Goal: Transaction & Acquisition: Purchase product/service

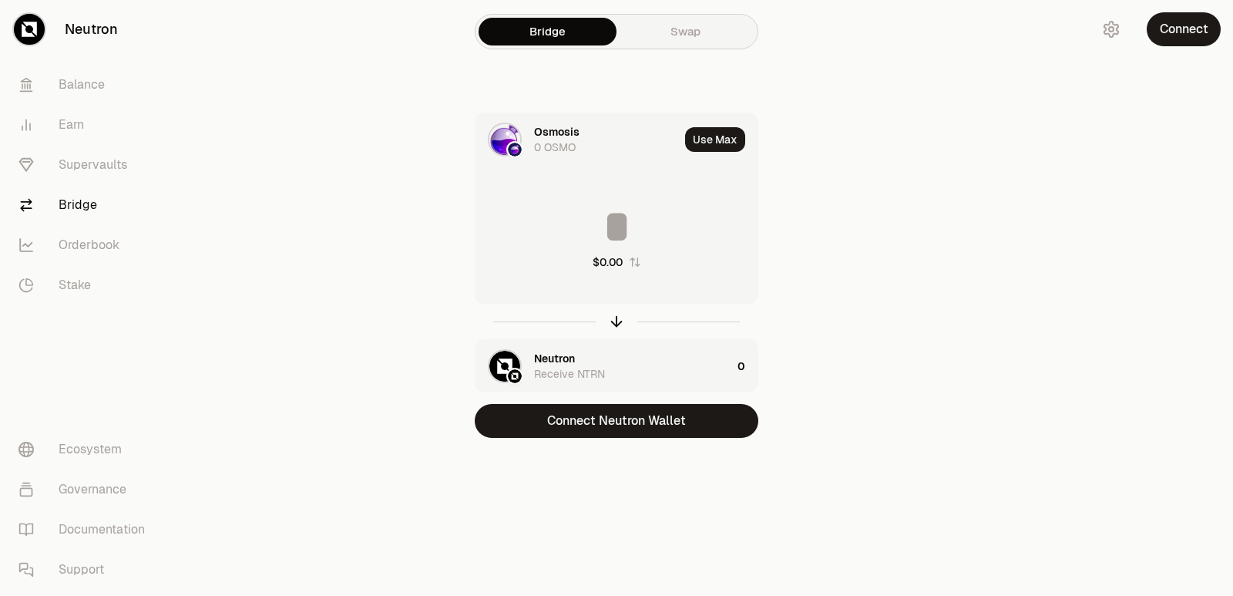
click at [563, 136] on div "Osmosis" at bounding box center [556, 131] width 45 height 15
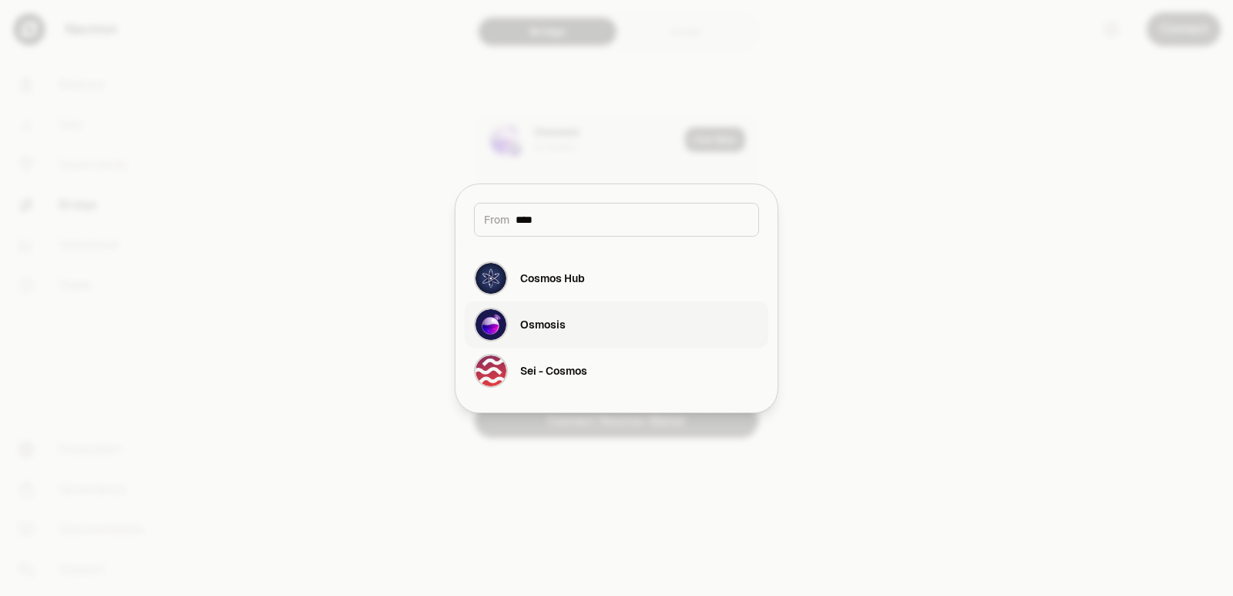
type input "****"
click at [557, 320] on div "Osmosis" at bounding box center [542, 324] width 45 height 15
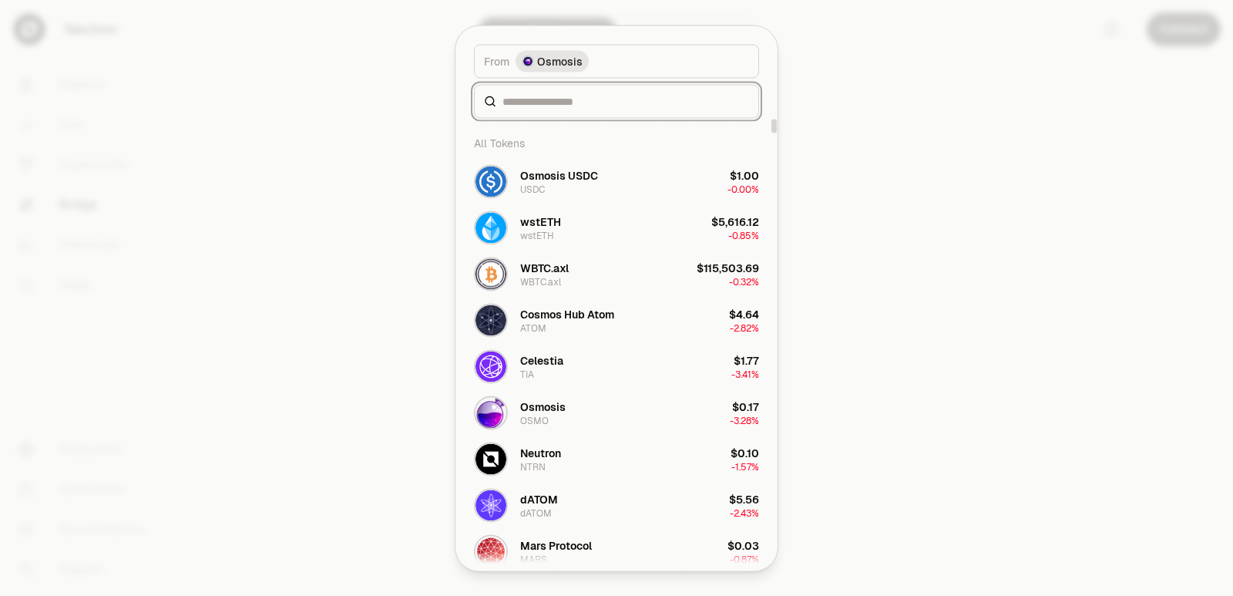
click at [542, 96] on input at bounding box center [625, 100] width 247 height 15
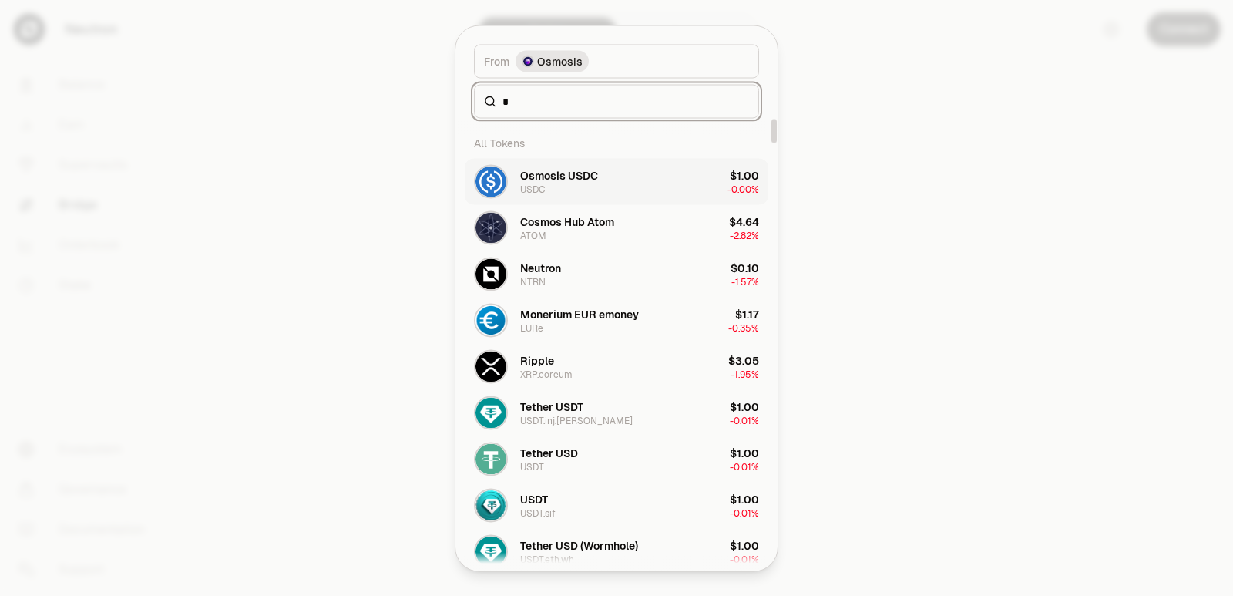
type input "*"
click at [539, 180] on div "Osmosis USDC" at bounding box center [559, 174] width 78 height 15
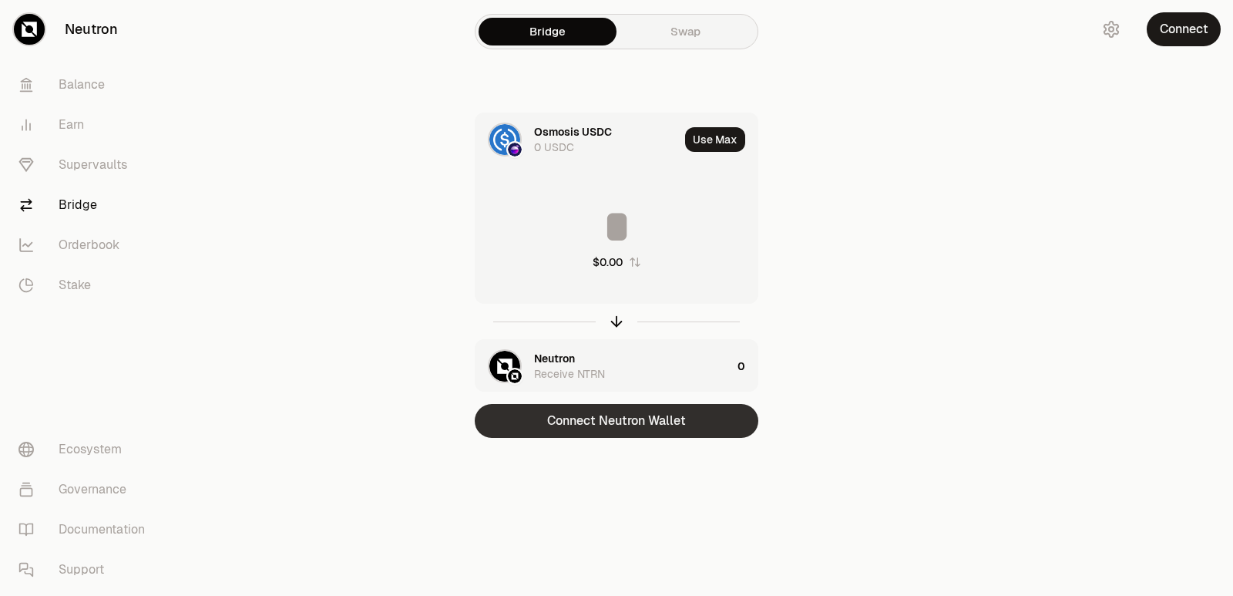
click at [599, 412] on button "Connect Neutron Wallet" at bounding box center [617, 421] width 284 height 34
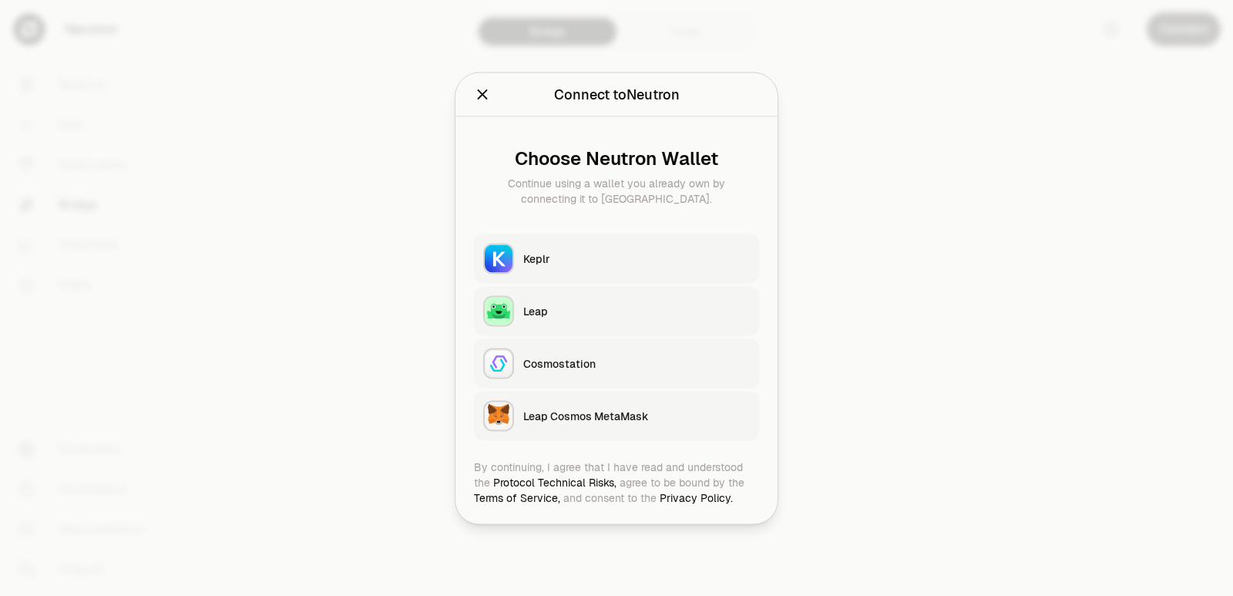
click at [533, 254] on div "Keplr" at bounding box center [636, 257] width 227 height 15
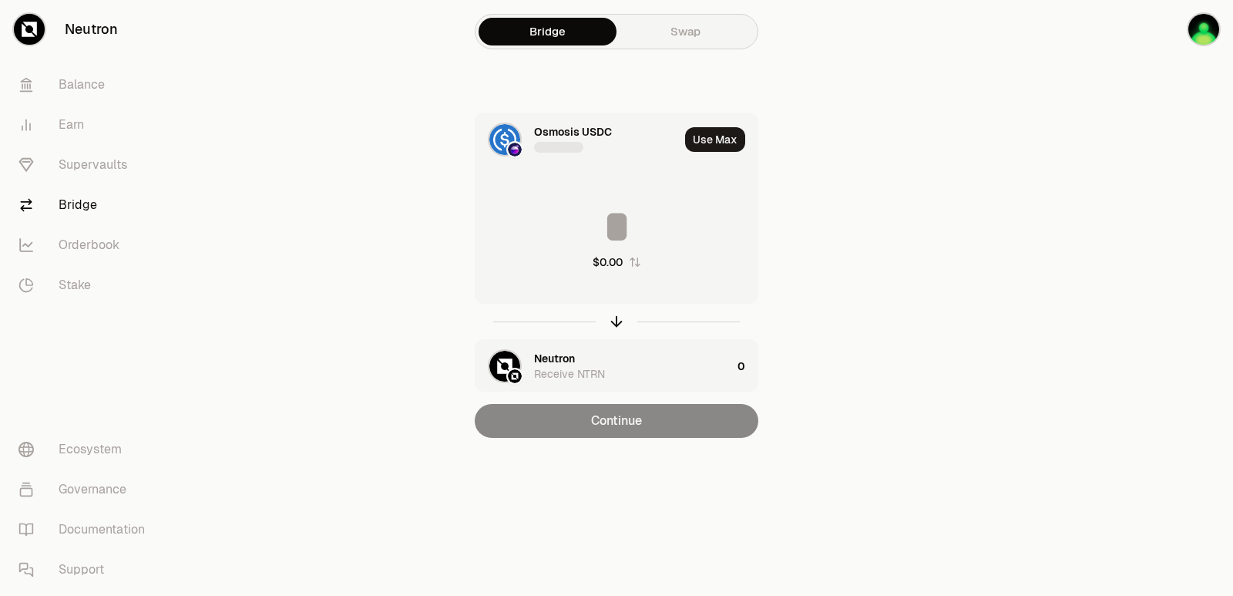
click at [596, 203] on div "$0.00" at bounding box center [616, 237] width 282 height 136
click at [584, 348] on div "Neutron Receive NTRN" at bounding box center [603, 366] width 256 height 52
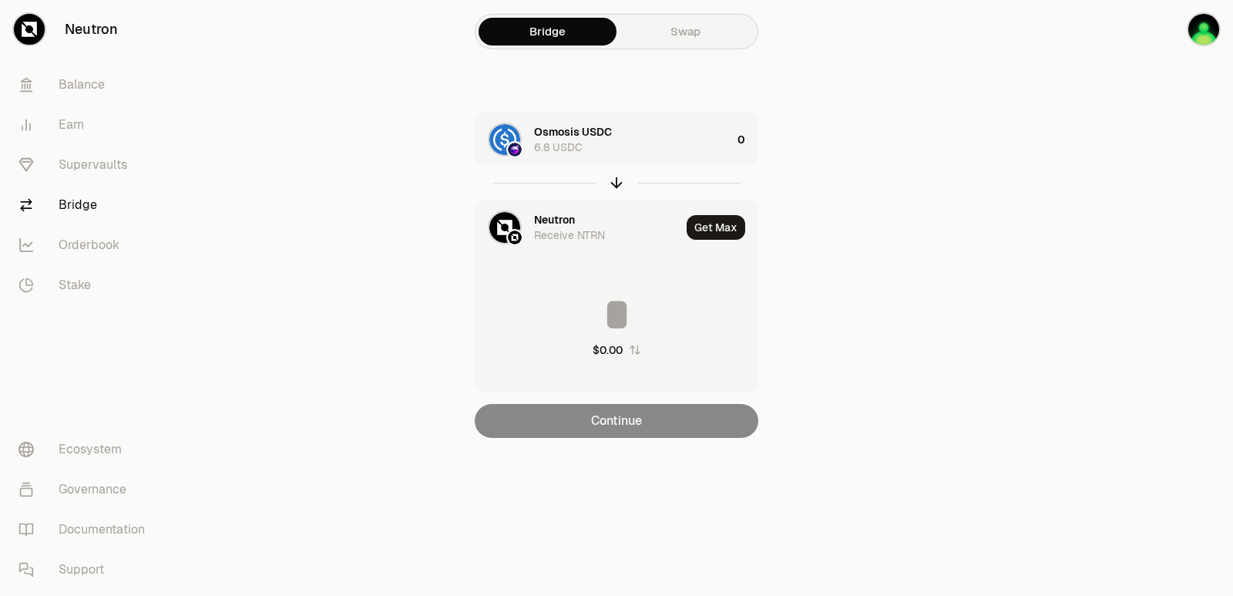
click at [533, 225] on div "Neutron Receive NTRN" at bounding box center [577, 227] width 205 height 52
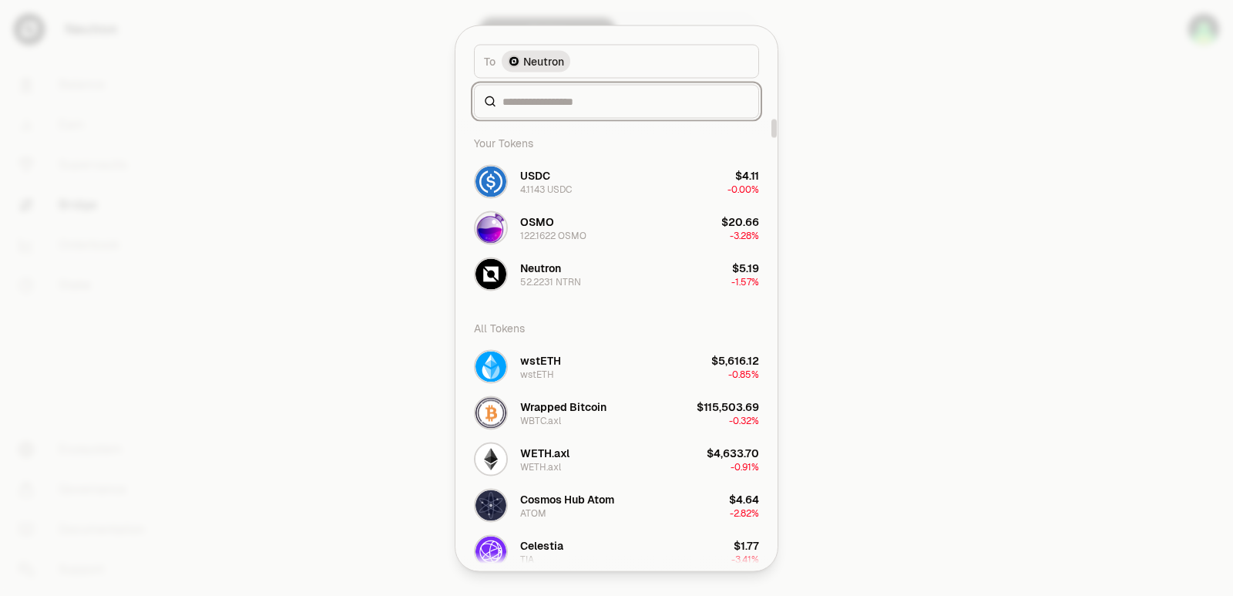
click at [531, 99] on input at bounding box center [625, 100] width 247 height 15
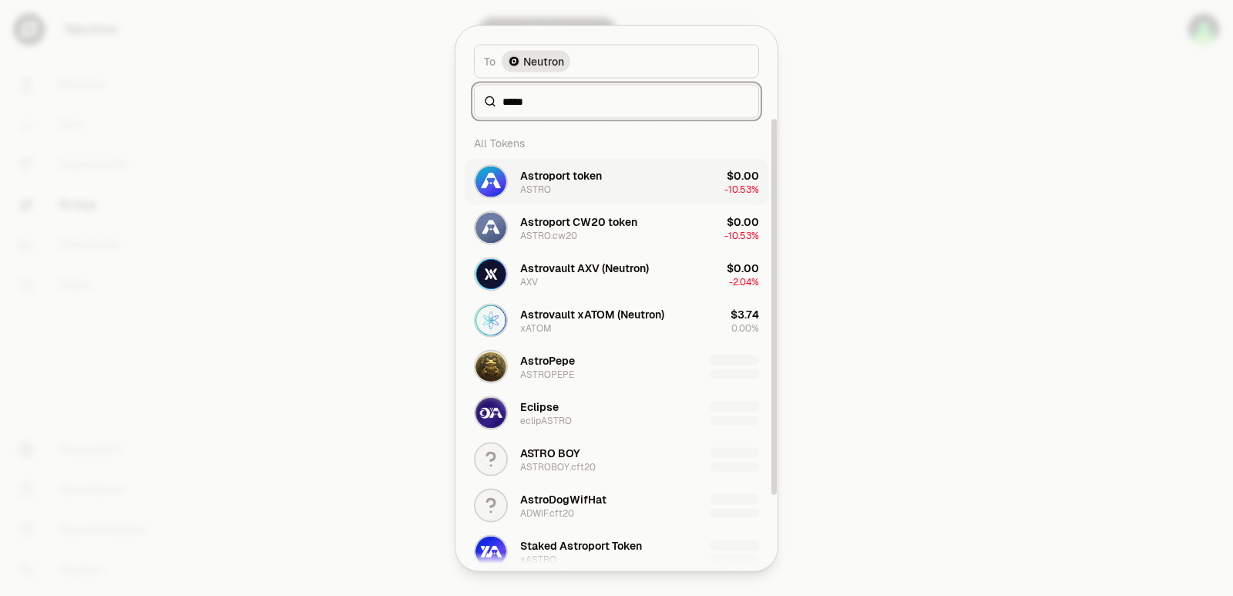
type input "*****"
click at [575, 190] on div "Astroport token ASTRO" at bounding box center [561, 181] width 82 height 28
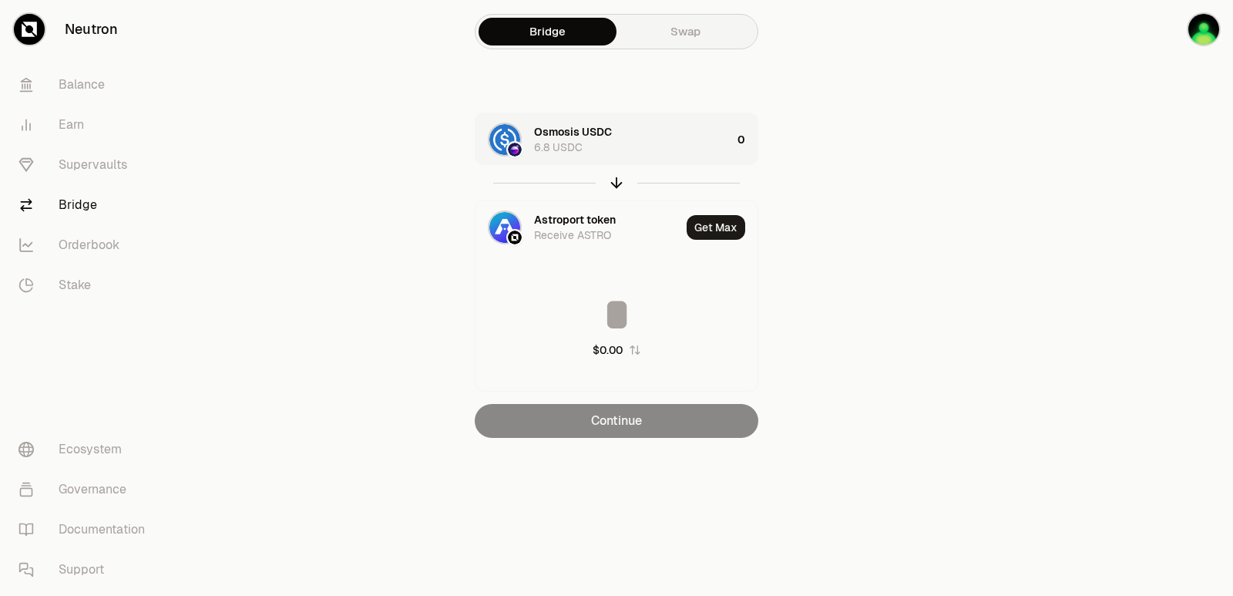
click at [640, 163] on div "Osmosis USDC 6.8 USDC" at bounding box center [603, 139] width 256 height 52
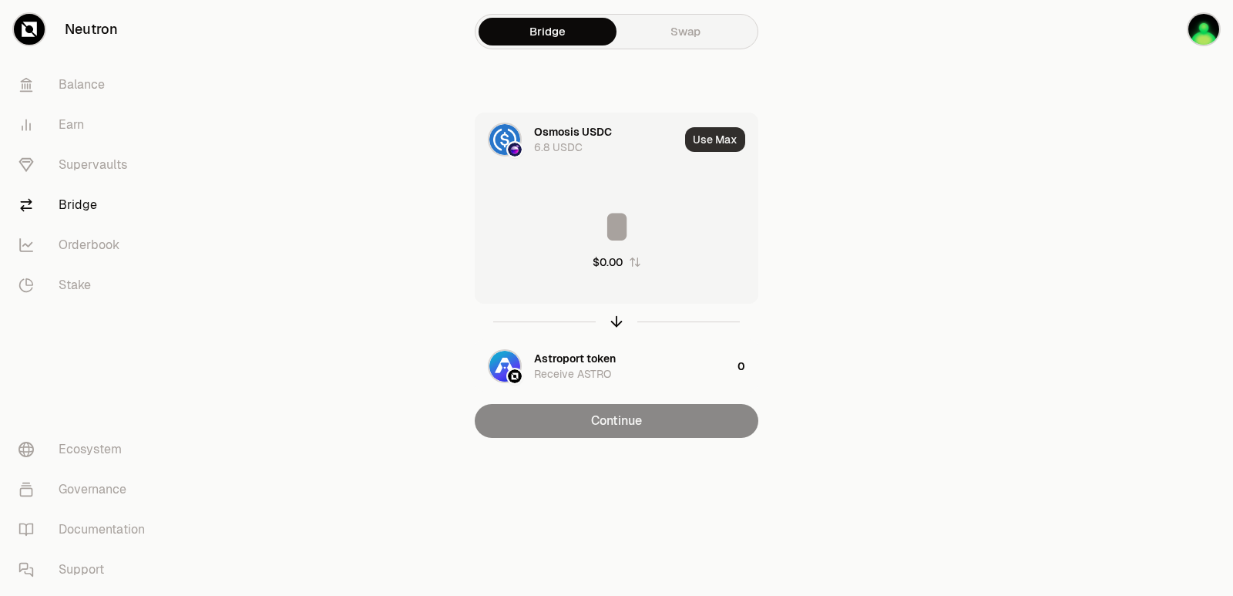
click at [730, 139] on button "Use Max" at bounding box center [715, 139] width 60 height 25
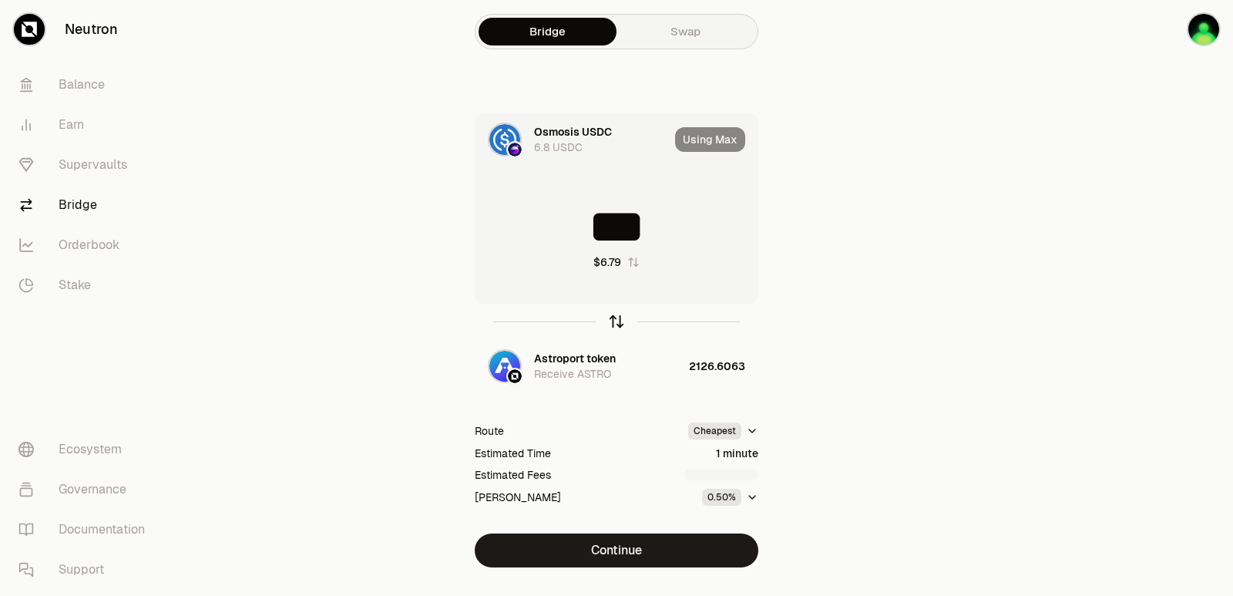
click at [614, 321] on icon "button" at bounding box center [616, 321] width 17 height 17
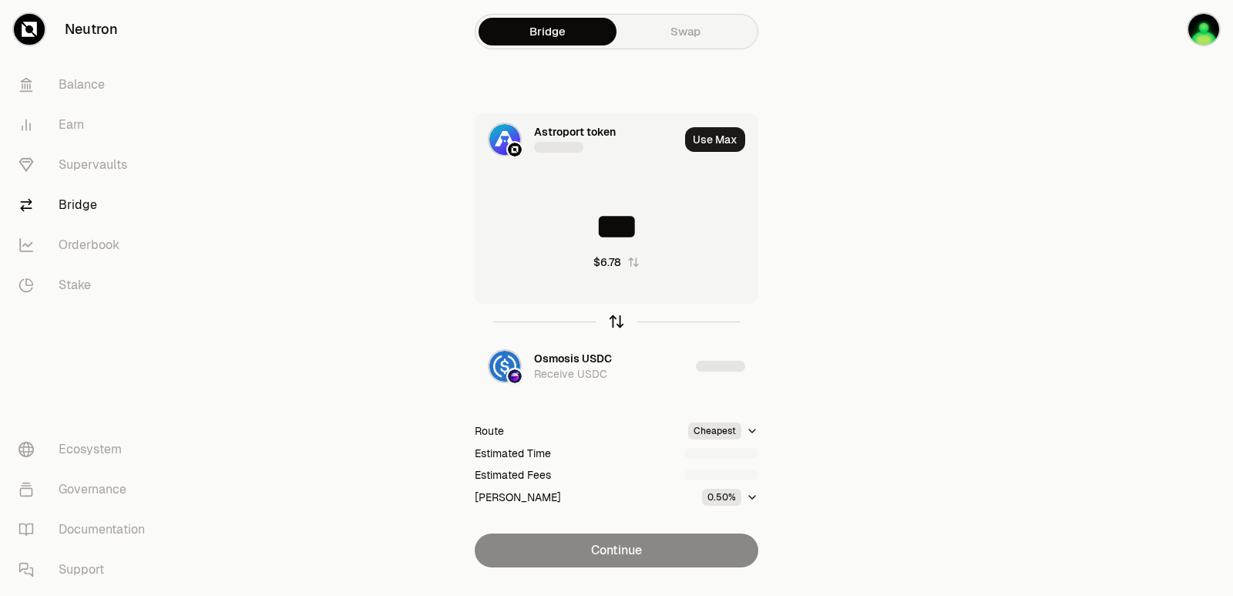
type input "**********"
click at [614, 321] on icon "button" at bounding box center [616, 321] width 17 height 17
click at [724, 139] on button "Use Max" at bounding box center [715, 139] width 60 height 25
type input "***"
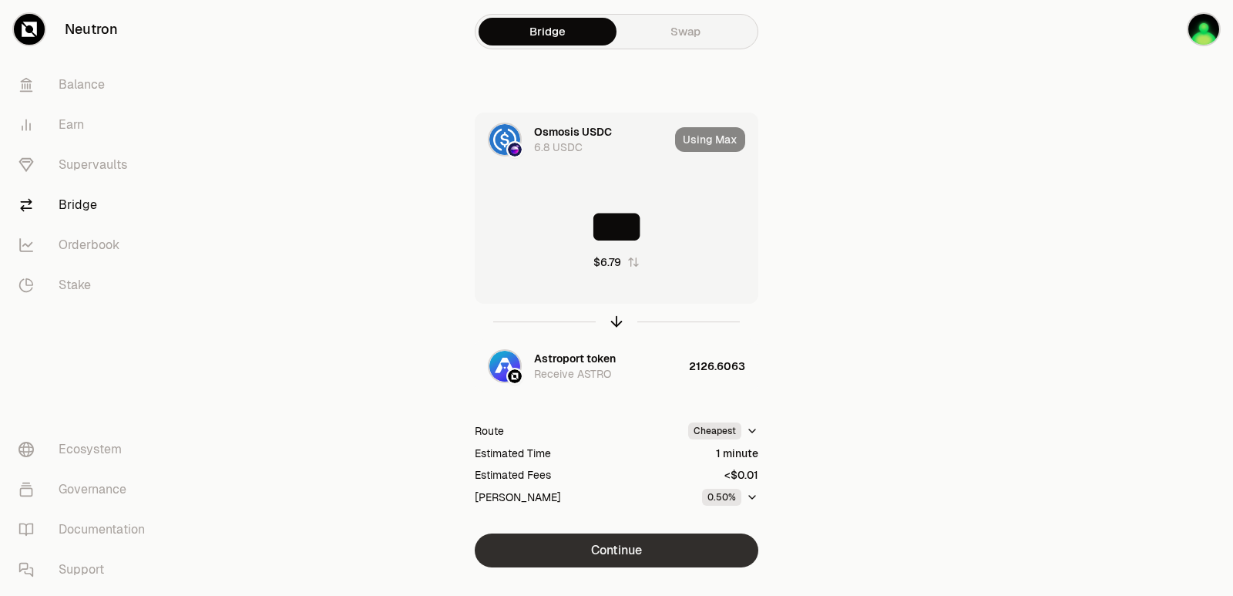
click at [577, 544] on button "Continue" at bounding box center [617, 550] width 284 height 34
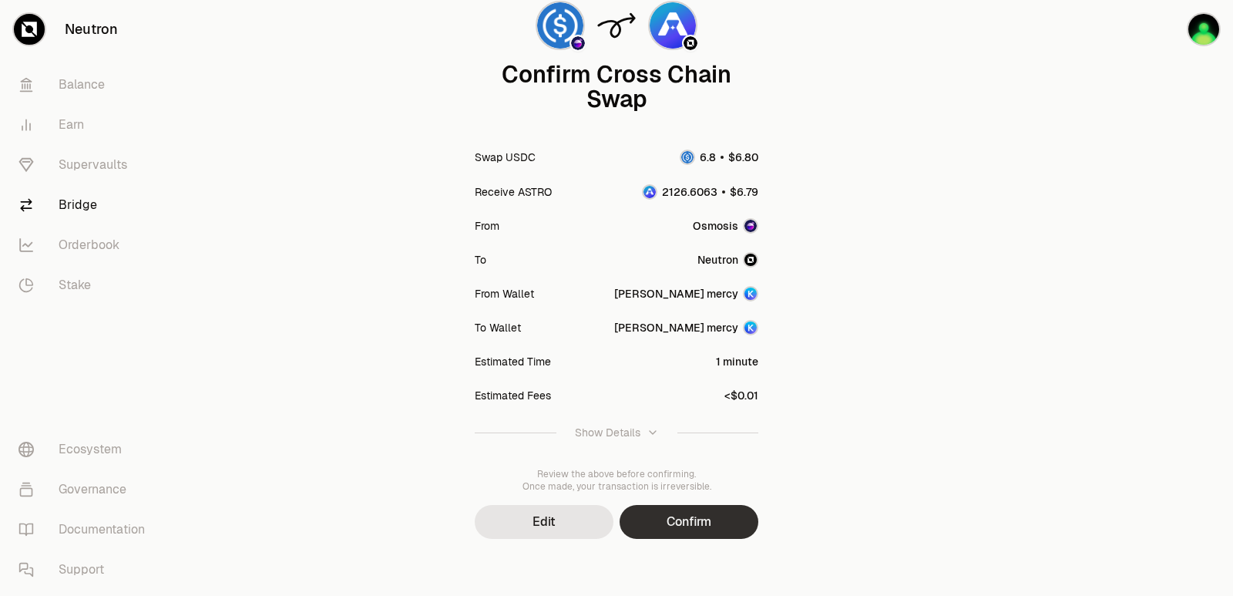
scroll to position [127, 0]
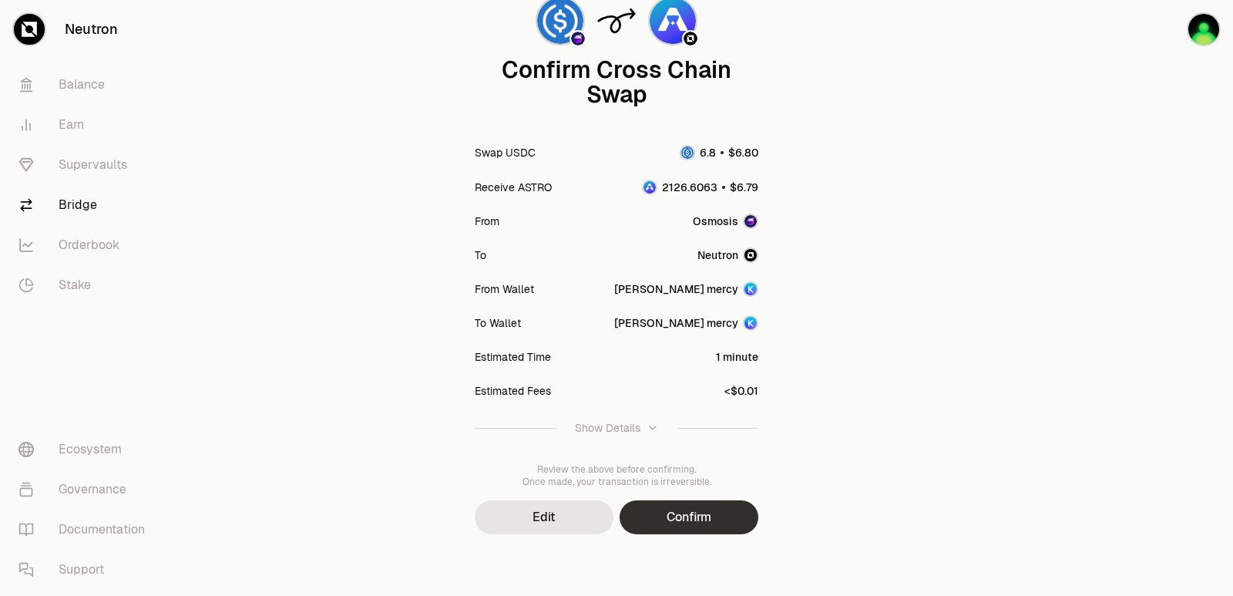
click at [655, 526] on button "Confirm" at bounding box center [689, 517] width 139 height 34
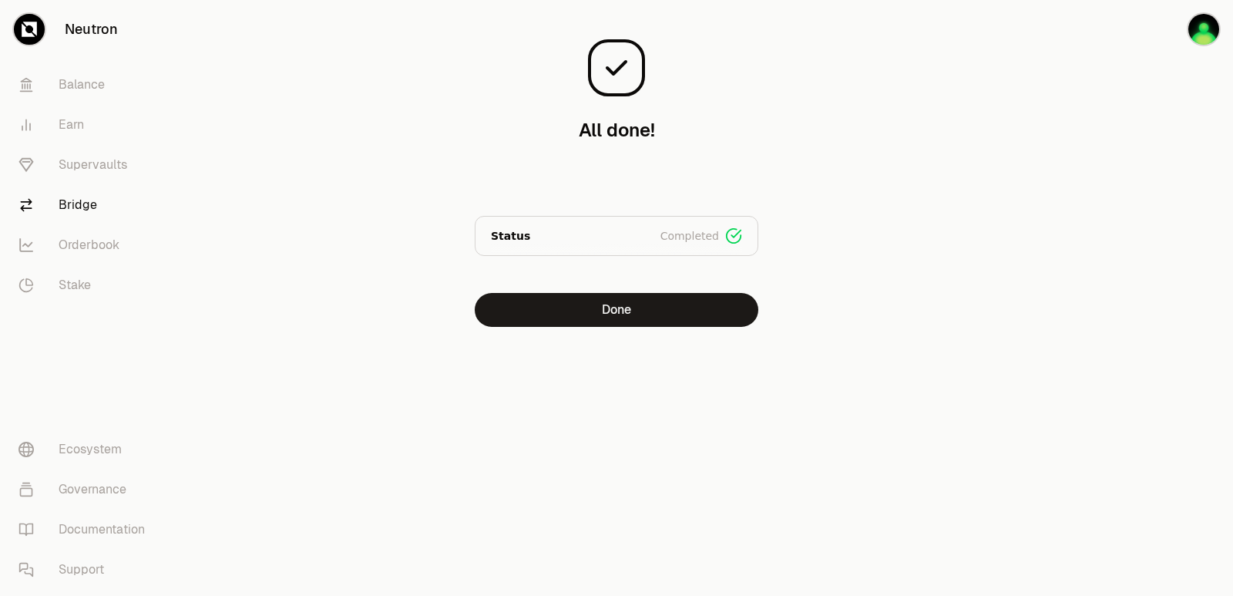
click at [1042, 267] on main "All done! Your tokens are on their way to [GEOGRAPHIC_DATA]. Status Completed S…" at bounding box center [703, 194] width 1060 height 388
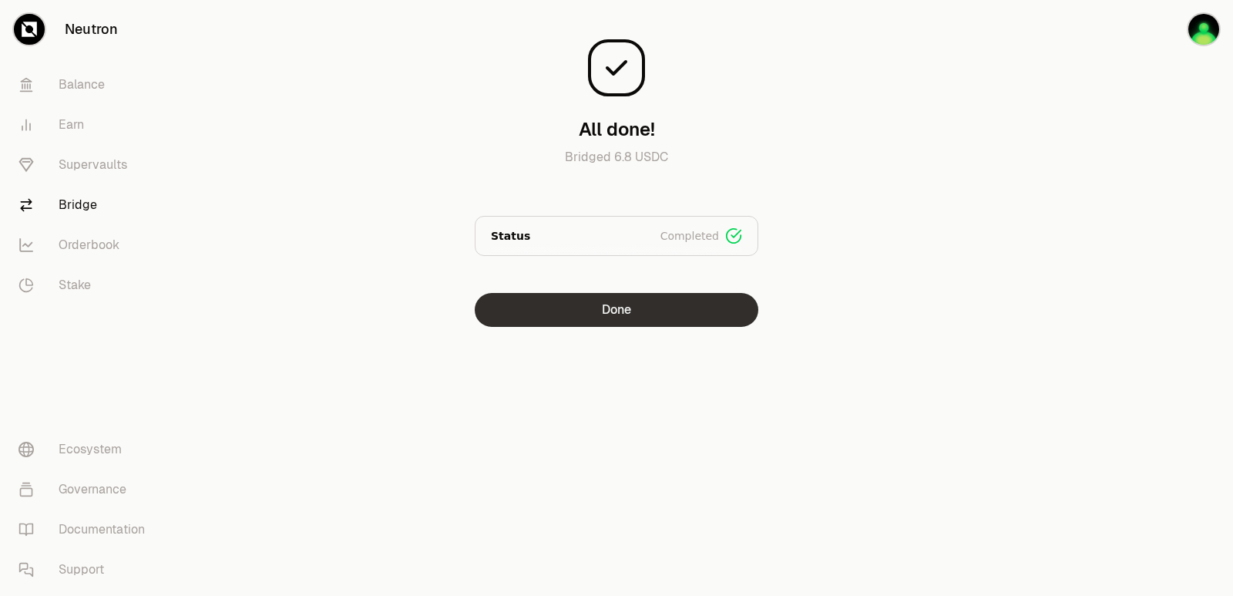
click at [581, 304] on button "Done" at bounding box center [617, 310] width 284 height 34
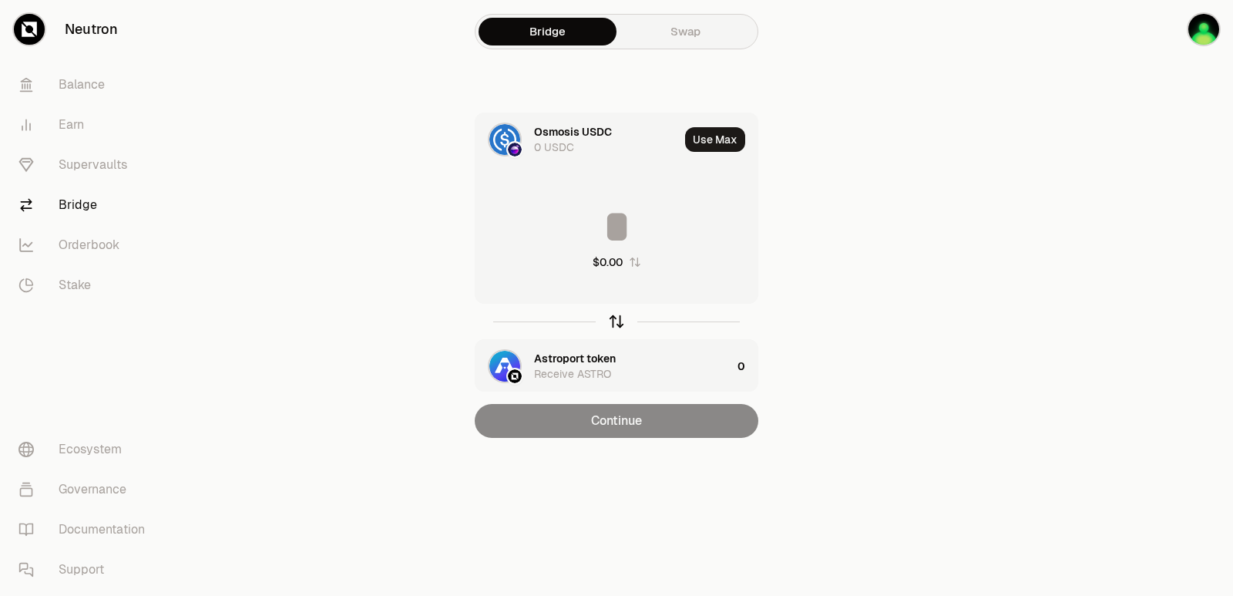
click at [611, 327] on icon "button" at bounding box center [616, 321] width 17 height 17
click at [714, 133] on button "Use Max" at bounding box center [715, 139] width 60 height 25
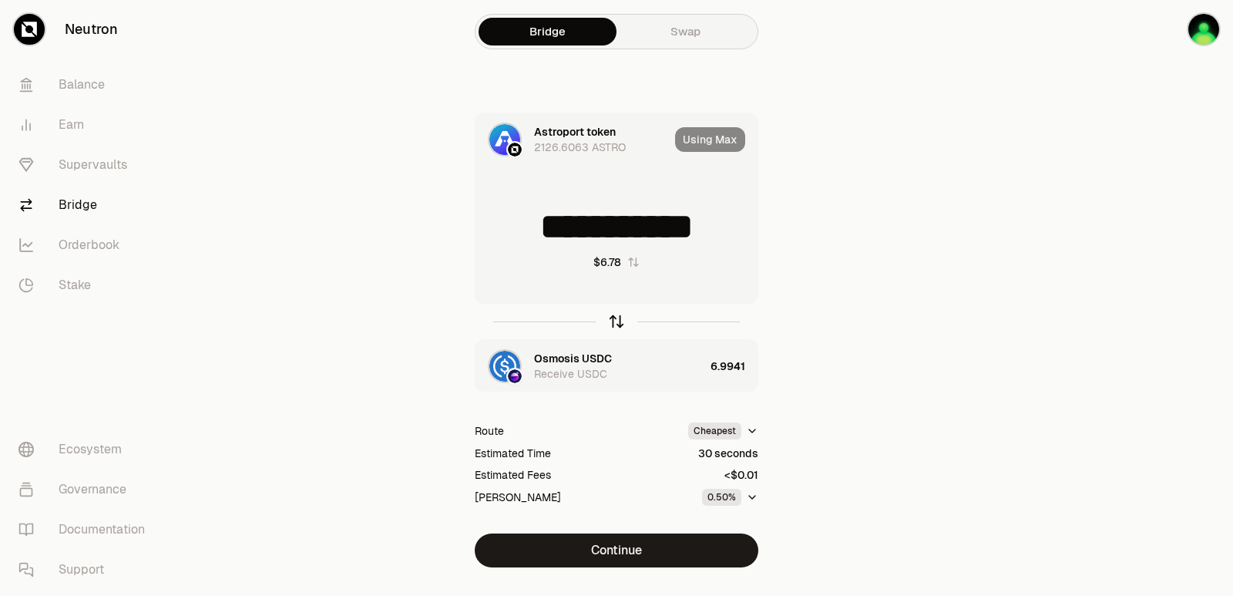
click at [615, 321] on icon "button" at bounding box center [616, 321] width 17 height 17
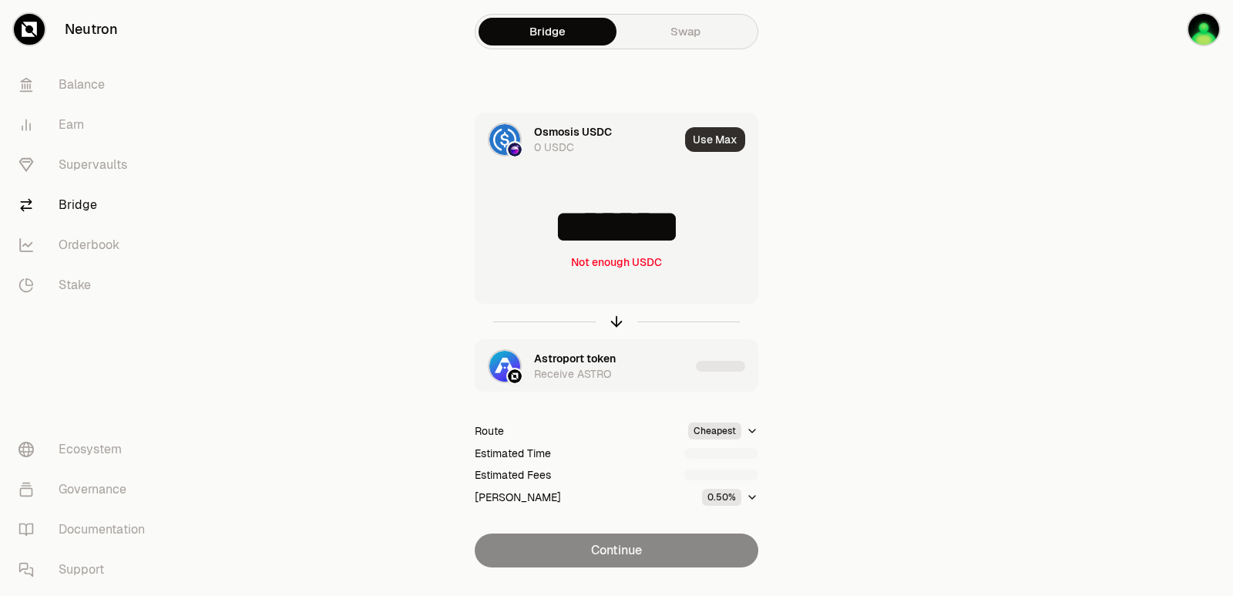
click at [709, 144] on button "Use Max" at bounding box center [715, 139] width 60 height 25
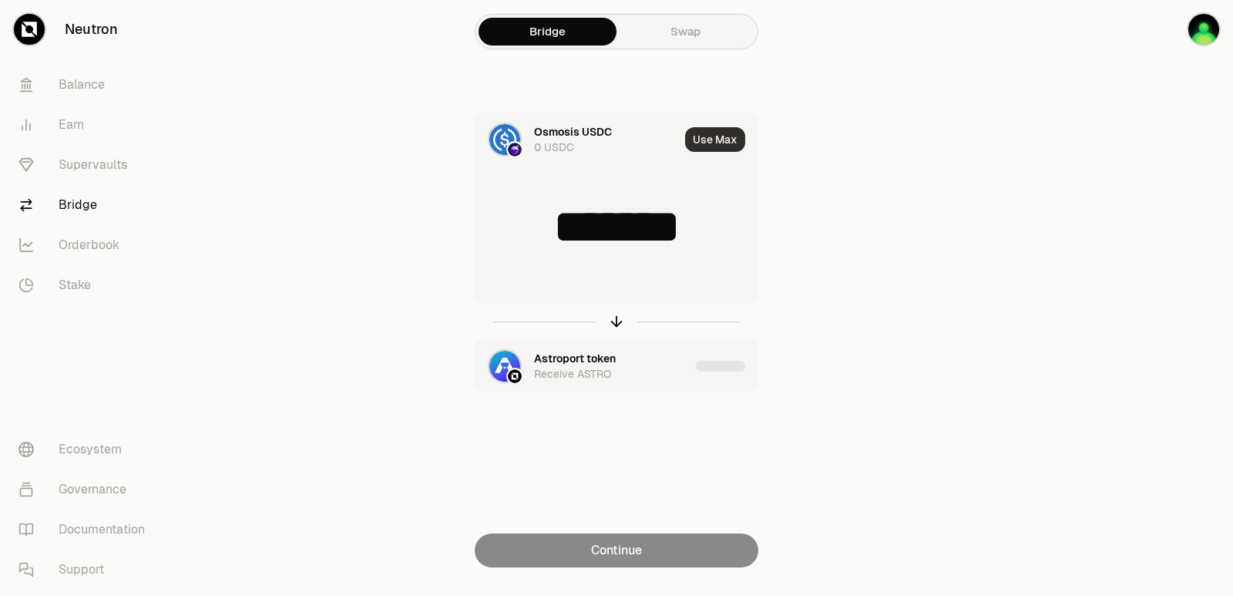
type input "*"
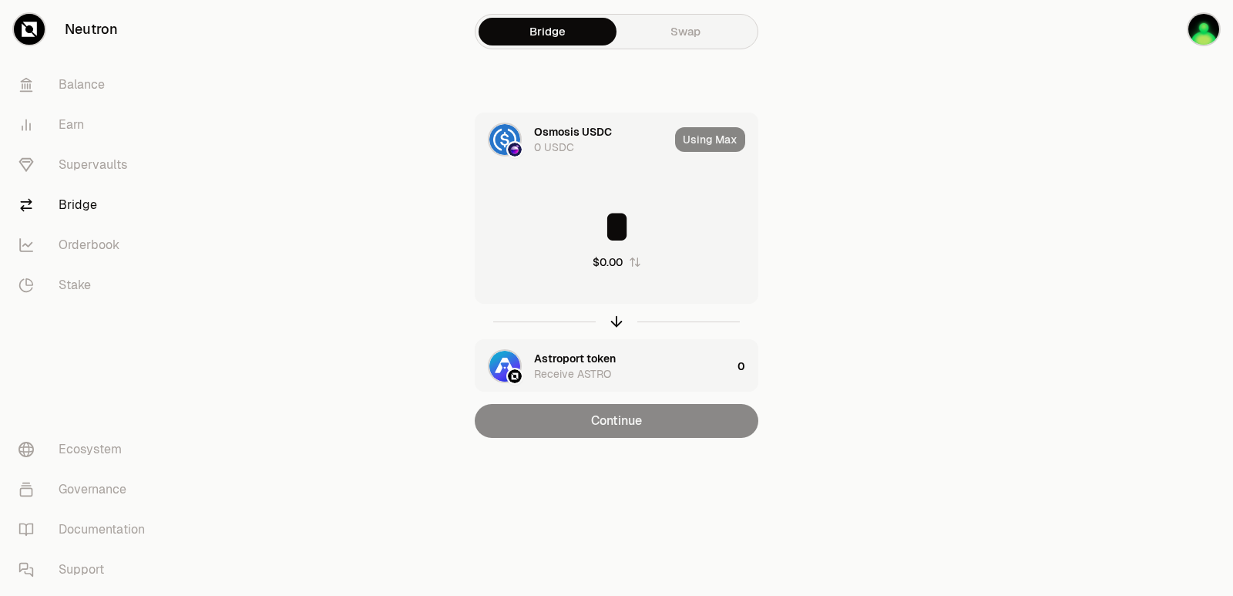
click at [700, 139] on div "Using Max" at bounding box center [716, 139] width 82 height 52
click at [610, 319] on icon "button" at bounding box center [616, 321] width 17 height 17
click at [611, 319] on icon "button" at bounding box center [616, 321] width 17 height 17
type input "*"
click at [613, 320] on icon "button" at bounding box center [616, 321] width 17 height 17
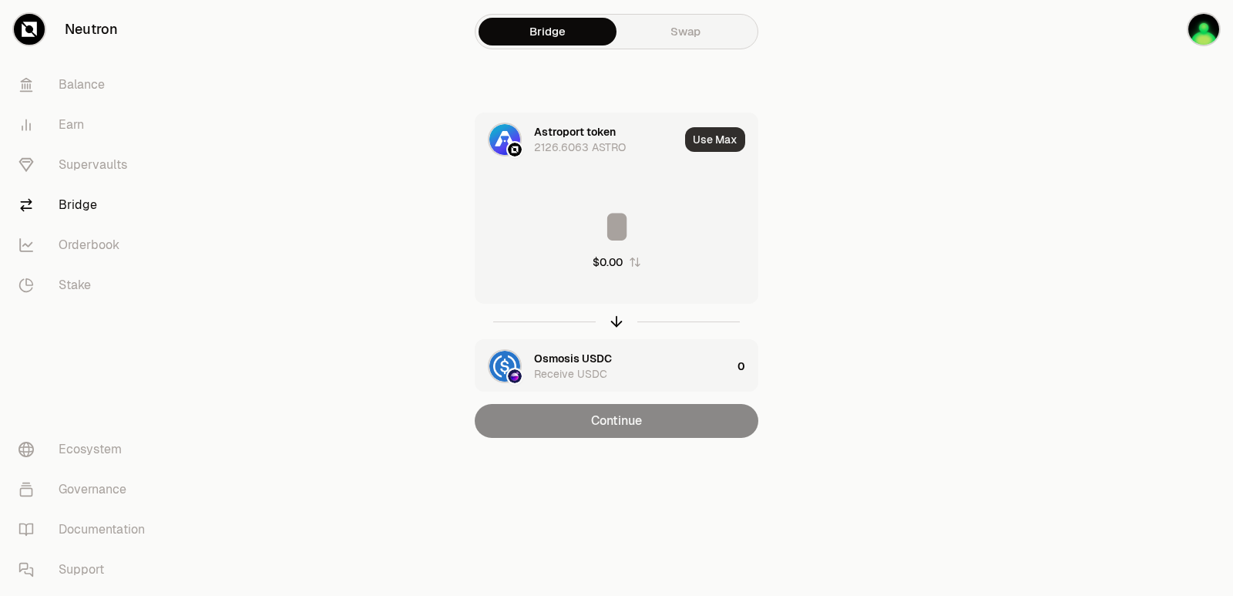
click at [706, 138] on button "Use Max" at bounding box center [715, 139] width 60 height 25
type input "**********"
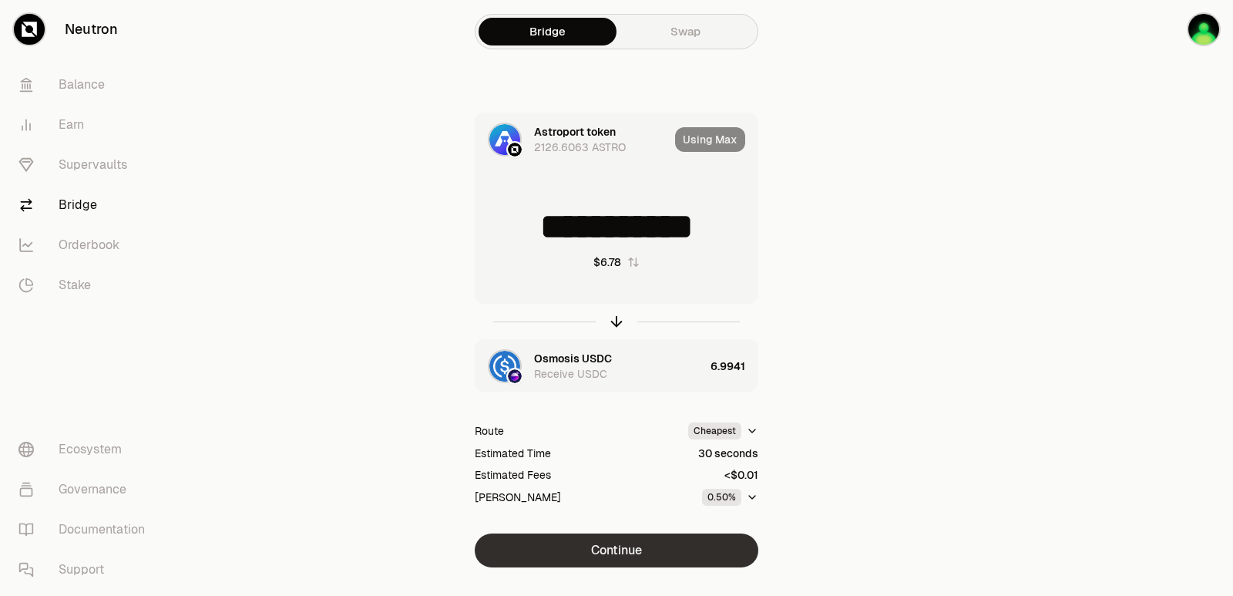
click at [646, 548] on button "Continue" at bounding box center [617, 550] width 284 height 34
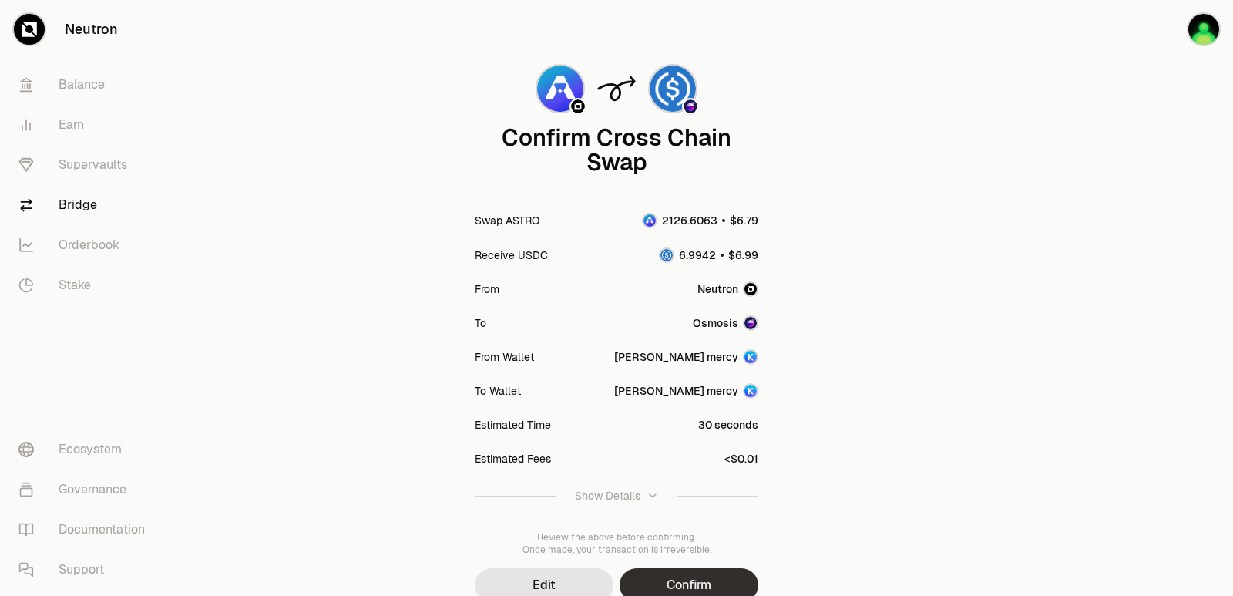
scroll to position [127, 0]
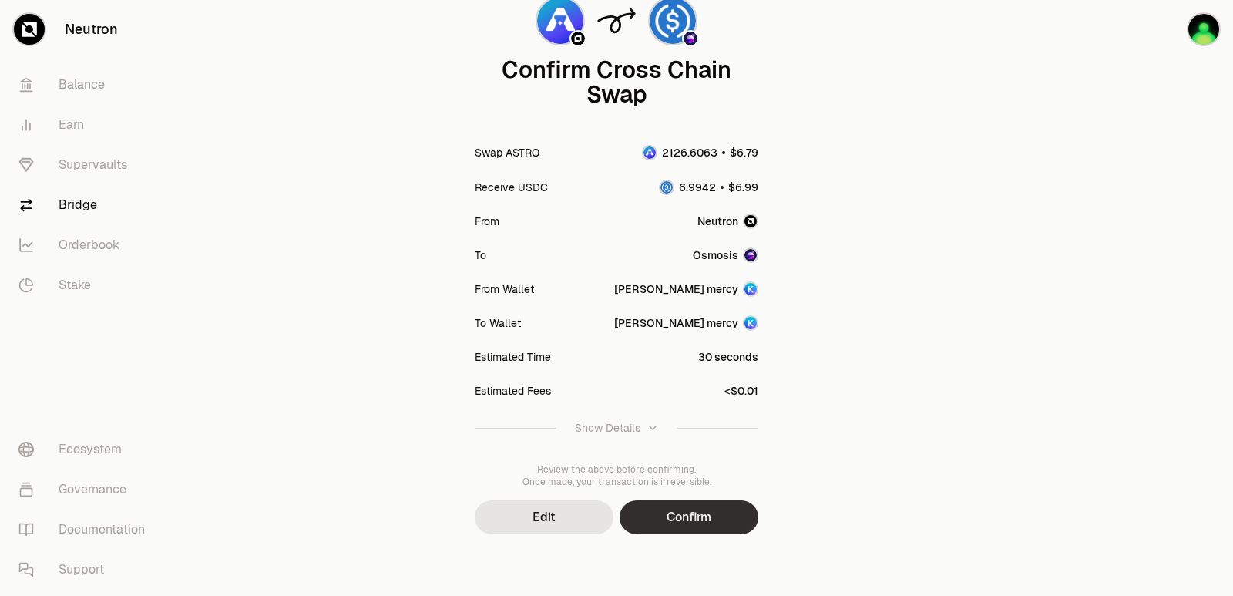
click at [688, 519] on button "Confirm" at bounding box center [689, 517] width 139 height 34
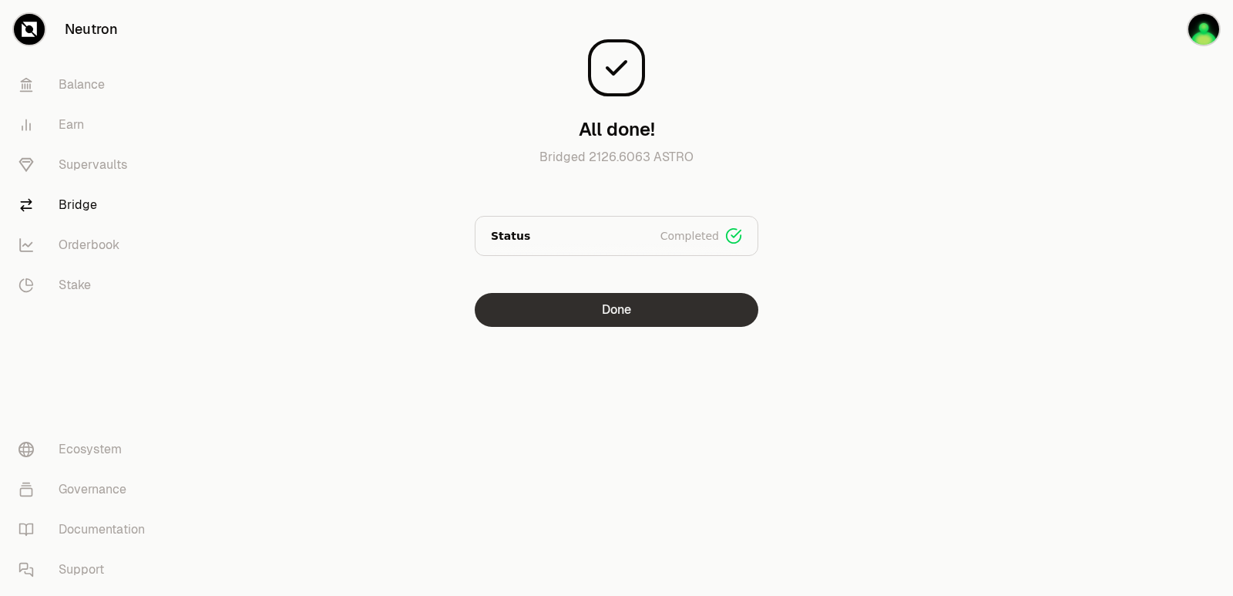
click at [587, 304] on button "Done" at bounding box center [617, 310] width 284 height 34
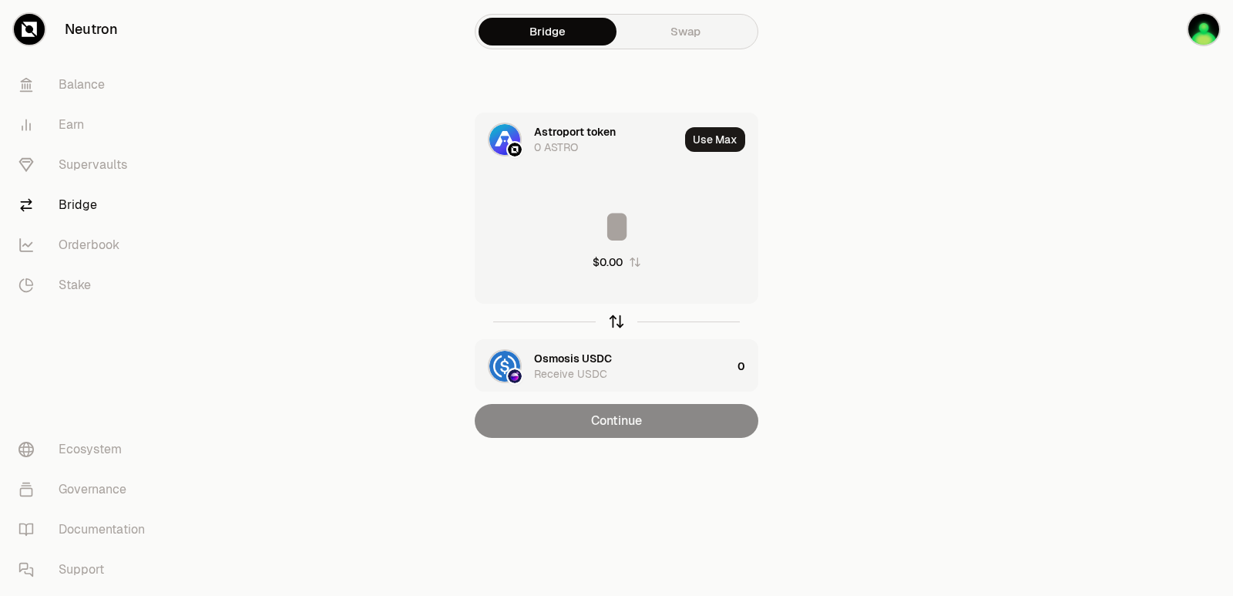
click at [613, 323] on icon "button" at bounding box center [616, 321] width 17 height 17
click at [708, 134] on button "Use Max" at bounding box center [715, 139] width 60 height 25
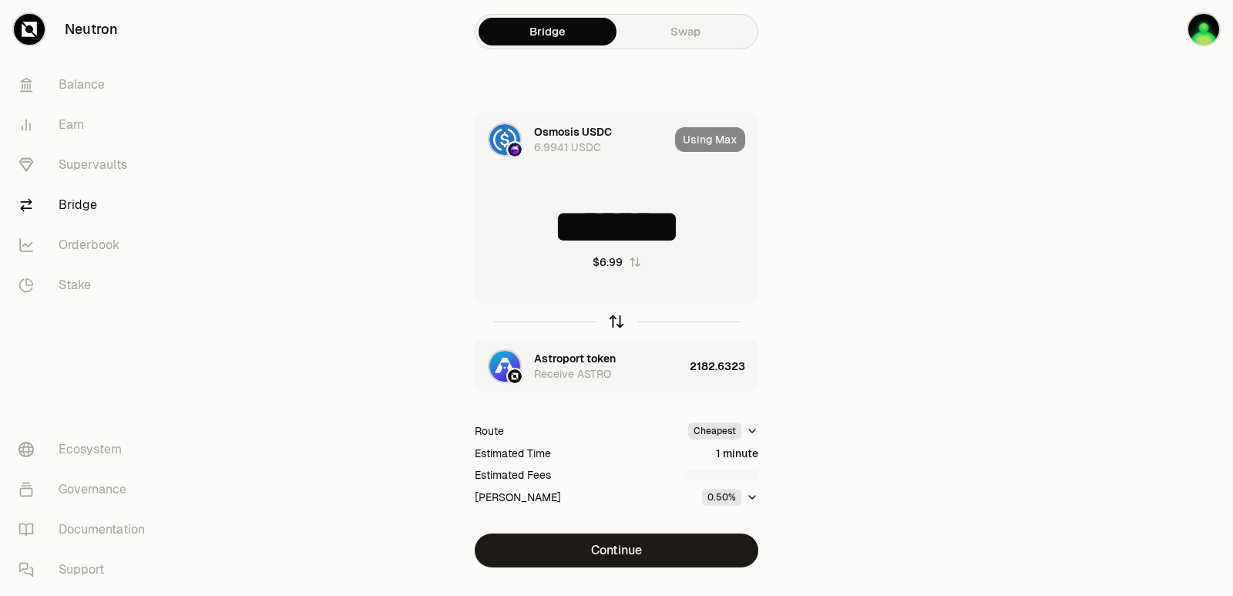
click at [620, 321] on icon "button" at bounding box center [616, 321] width 17 height 17
type input "**********"
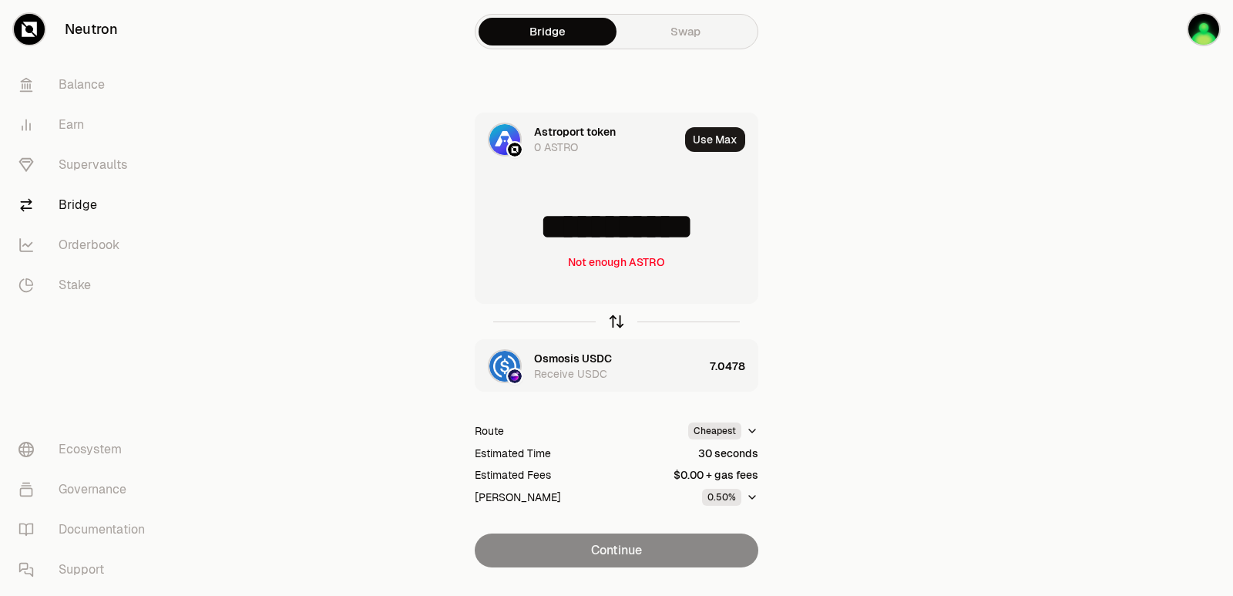
click at [618, 321] on icon "button" at bounding box center [616, 321] width 17 height 17
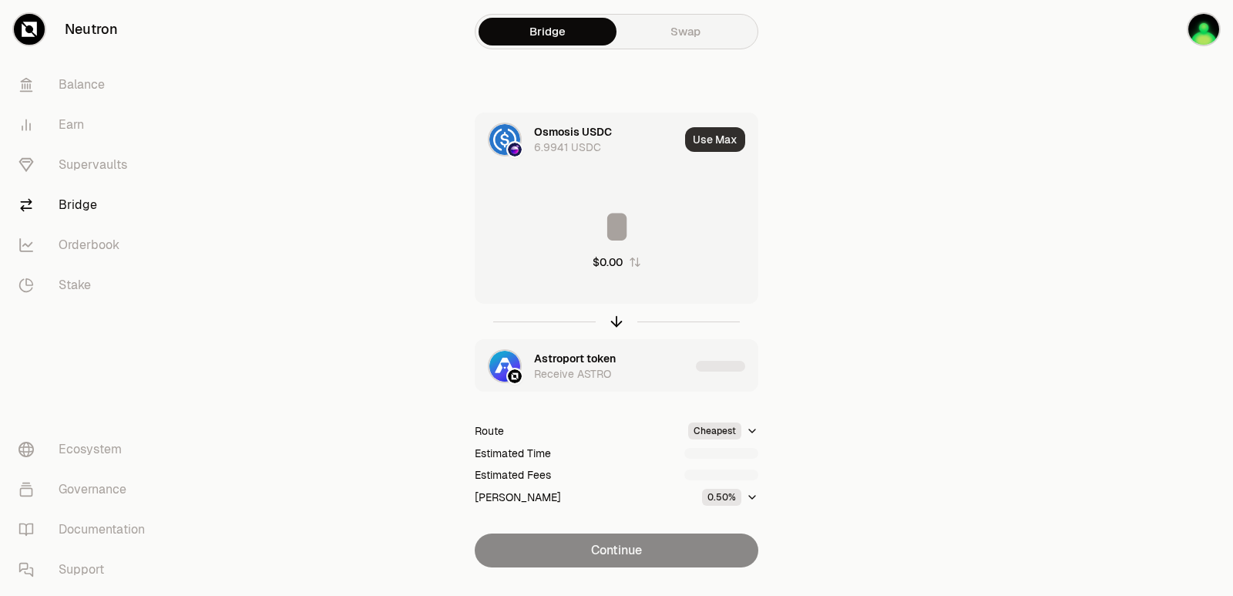
click at [711, 148] on button "Use Max" at bounding box center [715, 139] width 60 height 25
type input "*******"
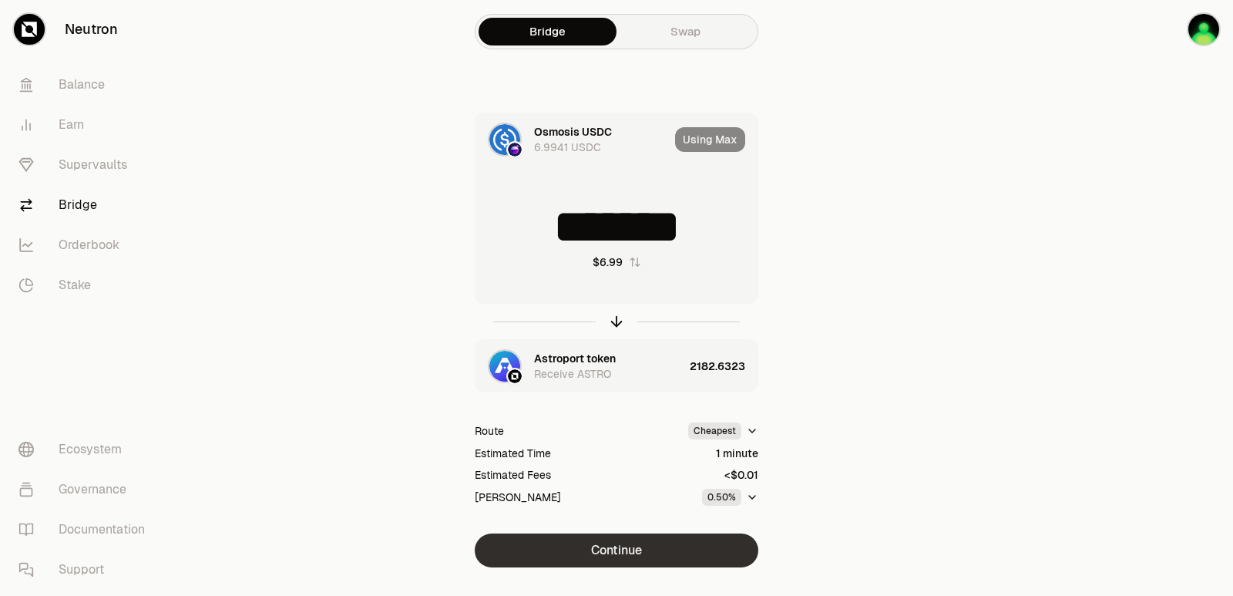
click at [617, 556] on button "Continue" at bounding box center [617, 550] width 284 height 34
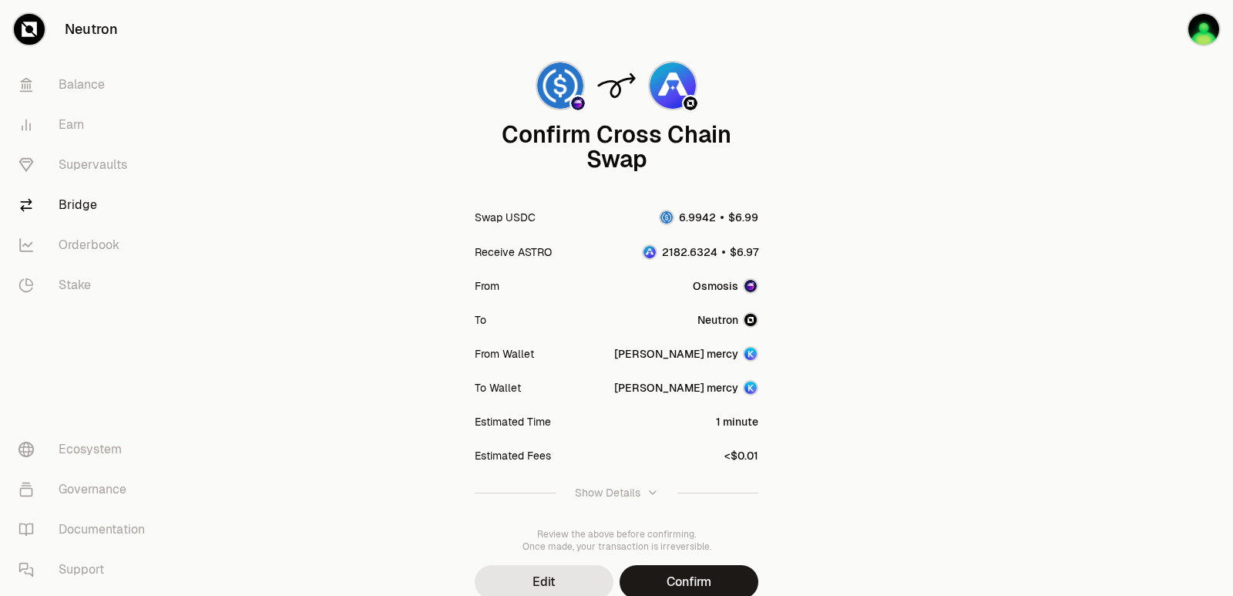
scroll to position [127, 0]
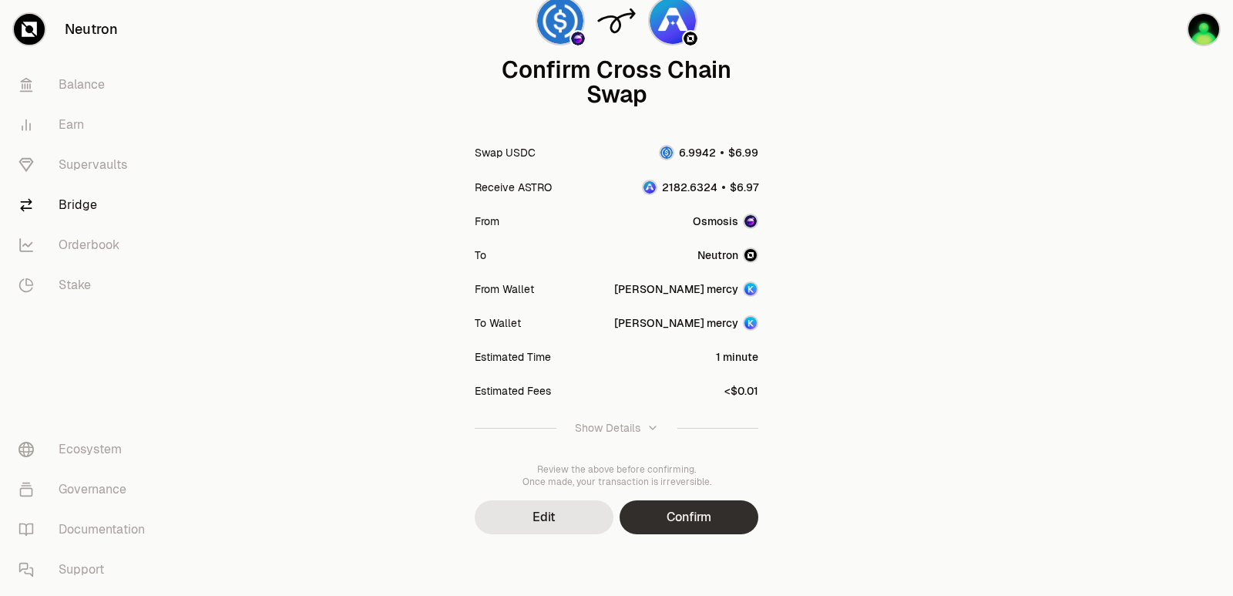
click at [717, 511] on button "Confirm" at bounding box center [689, 517] width 139 height 34
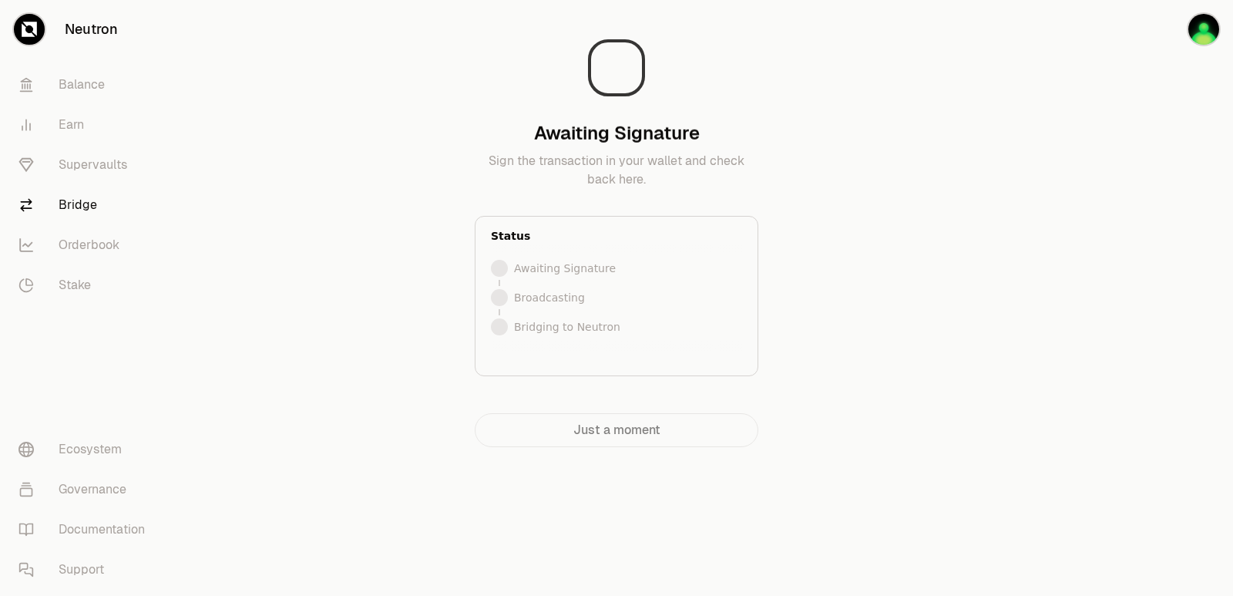
scroll to position [0, 0]
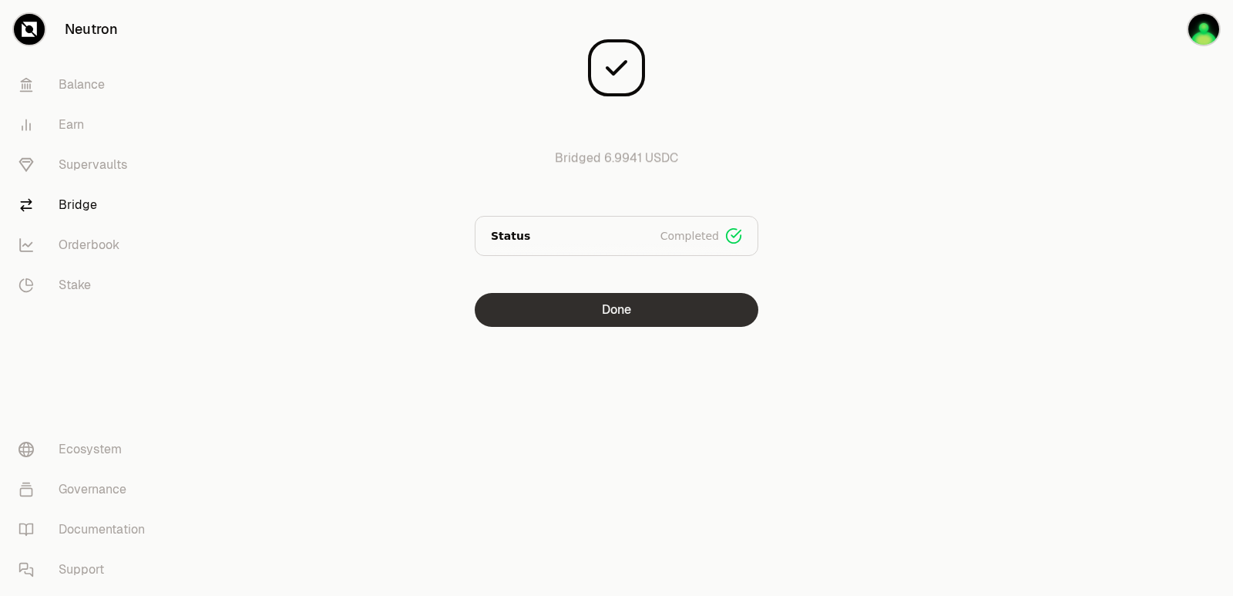
click at [603, 306] on button "Done" at bounding box center [617, 310] width 284 height 34
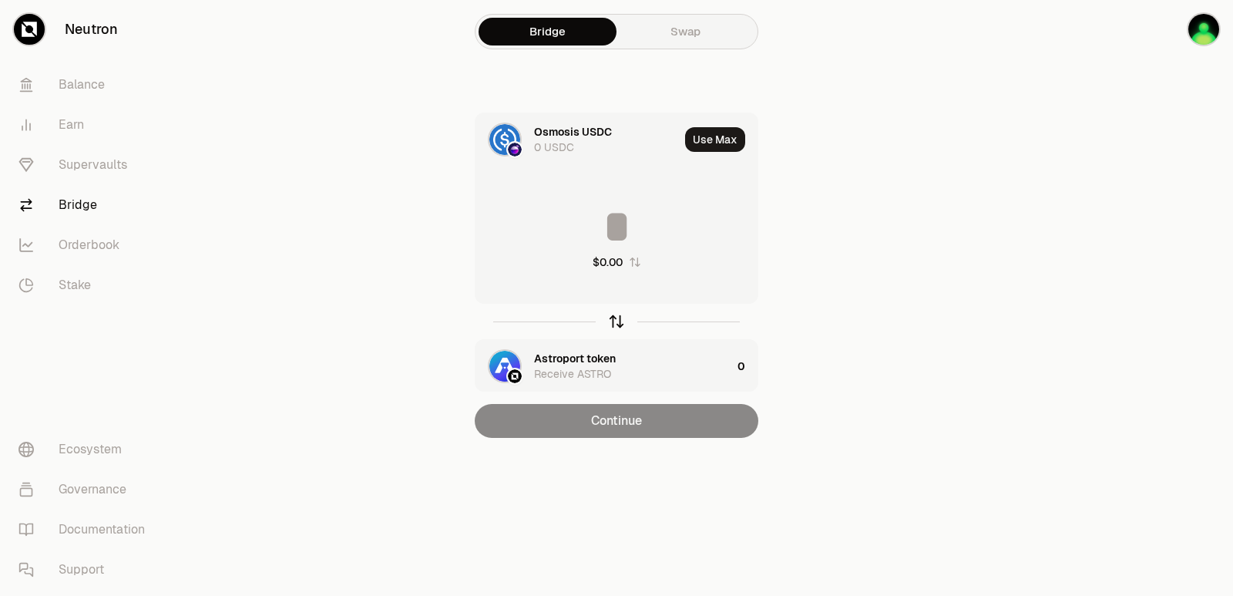
click at [610, 325] on icon "button" at bounding box center [616, 321] width 17 height 17
click at [700, 145] on button "Use Max" at bounding box center [715, 139] width 60 height 25
type input "**********"
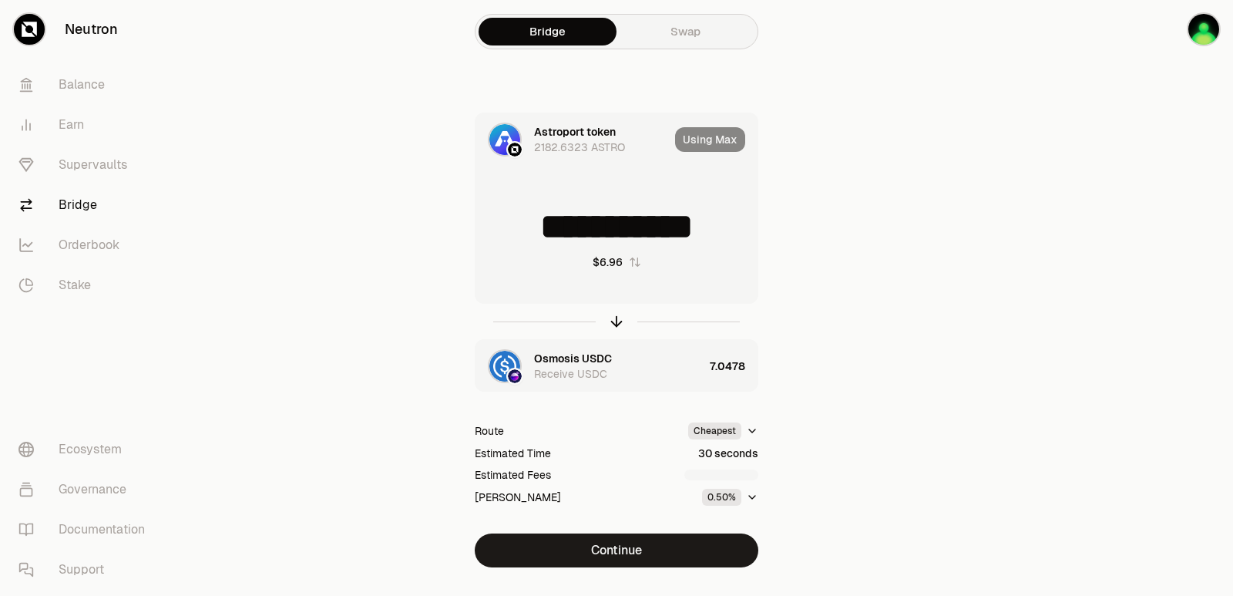
click at [639, 529] on div "**********" at bounding box center [617, 340] width 518 height 455
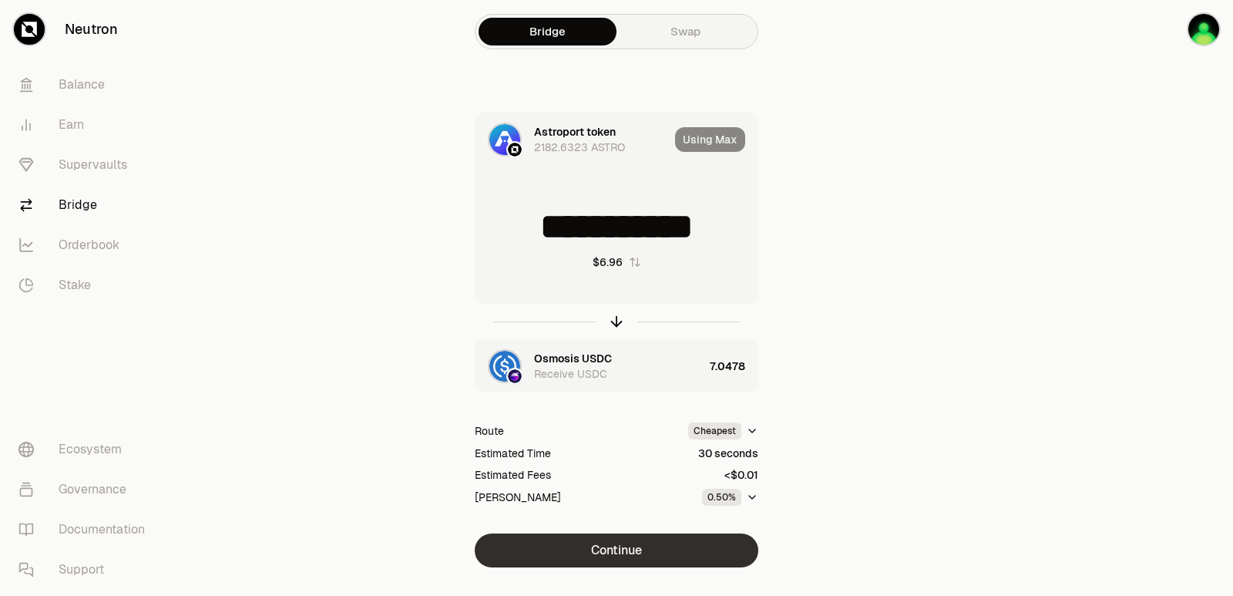
click at [641, 565] on button "Continue" at bounding box center [617, 550] width 284 height 34
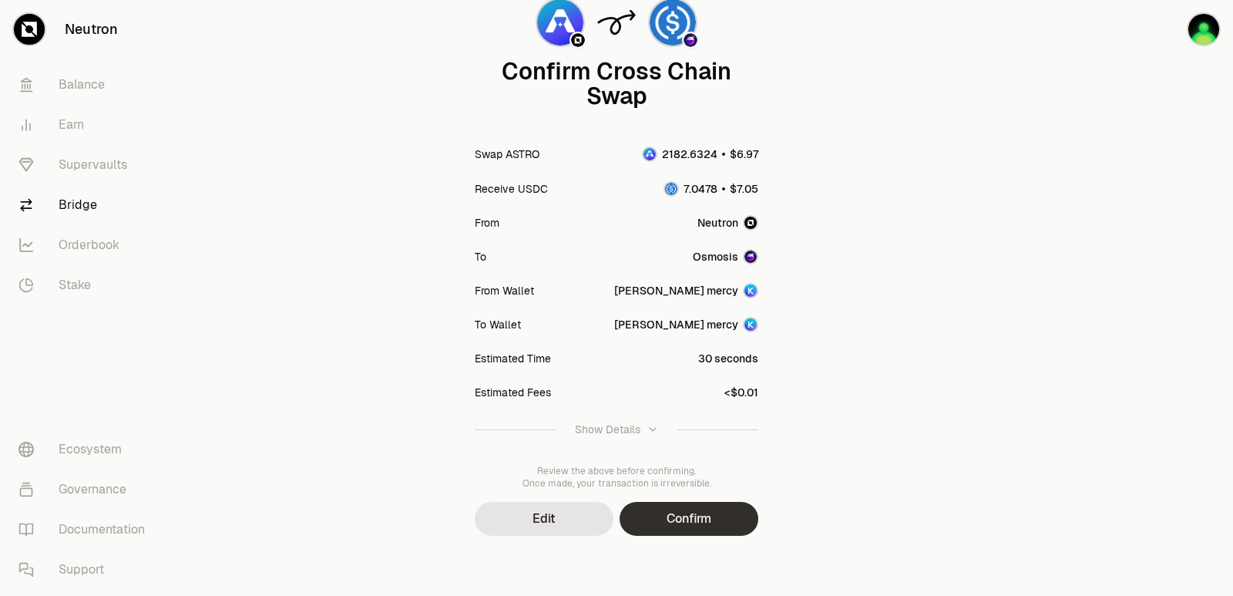
scroll to position [127, 0]
click at [697, 516] on button "Confirm" at bounding box center [689, 517] width 139 height 34
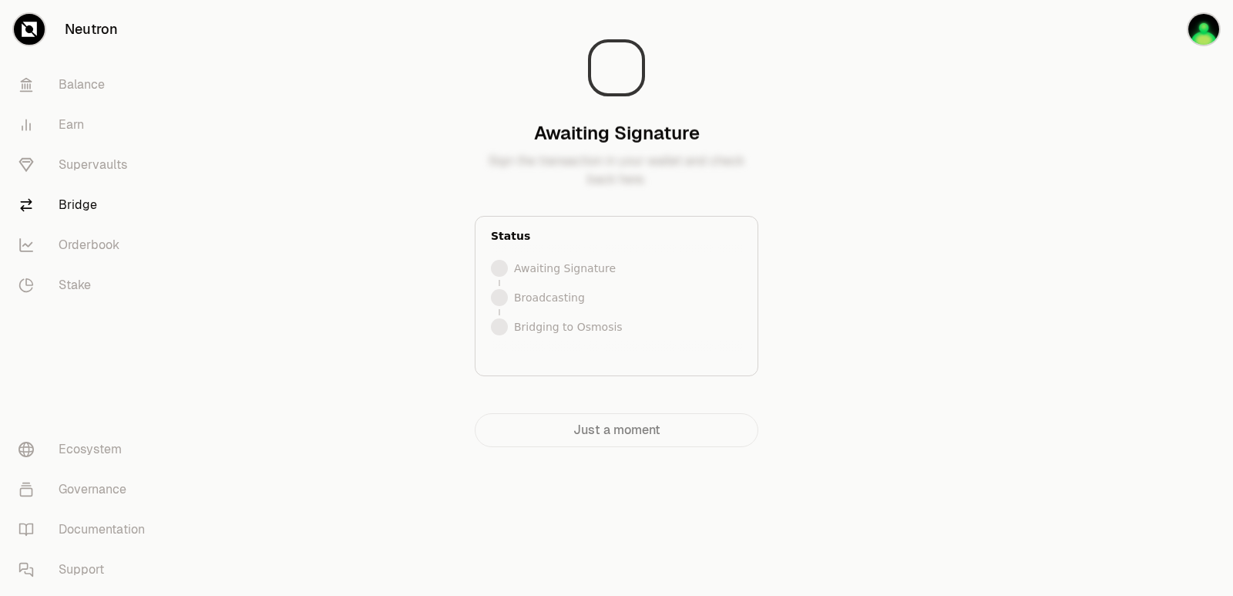
scroll to position [0, 0]
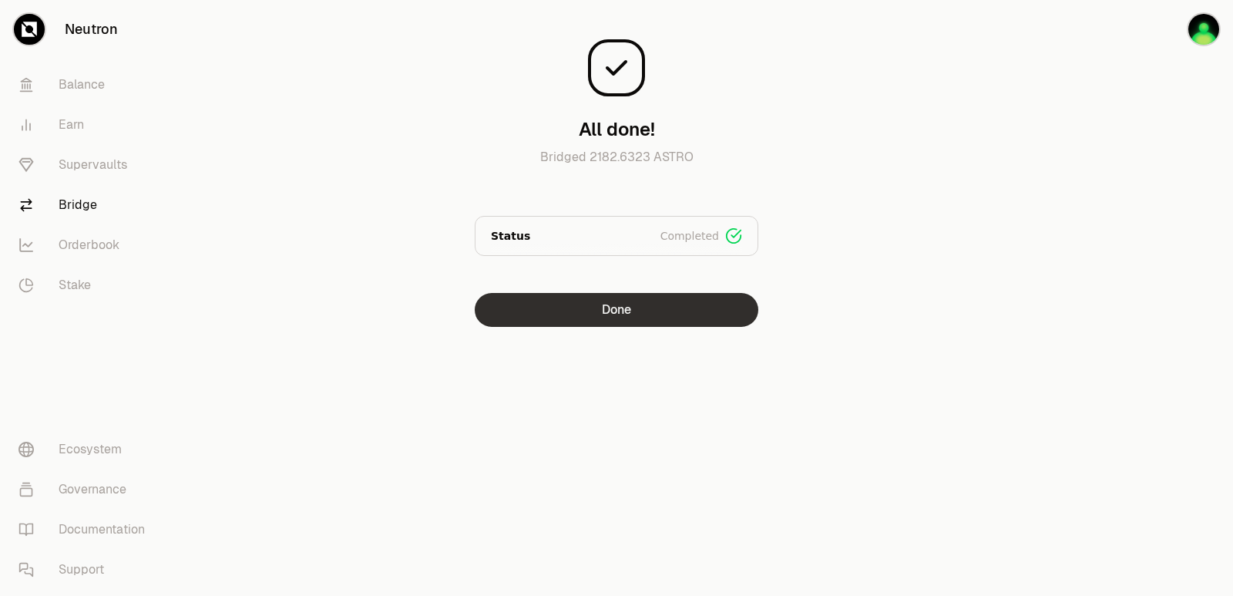
click at [610, 314] on button "Done" at bounding box center [617, 310] width 284 height 34
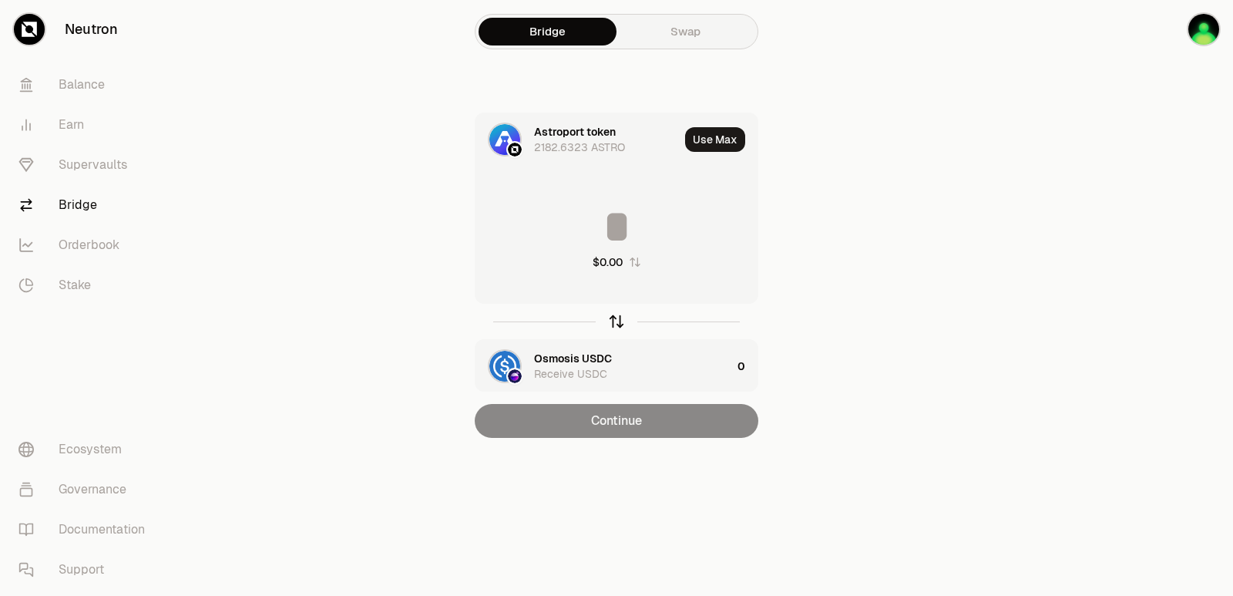
click at [612, 323] on icon "button" at bounding box center [616, 321] width 17 height 17
drag, startPoint x: 615, startPoint y: 324, endPoint x: 661, endPoint y: 237, distance: 99.3
click at [616, 324] on icon "button" at bounding box center [616, 321] width 17 height 17
click at [613, 322] on icon "button" at bounding box center [616, 321] width 17 height 17
click at [616, 213] on input at bounding box center [616, 226] width 282 height 46
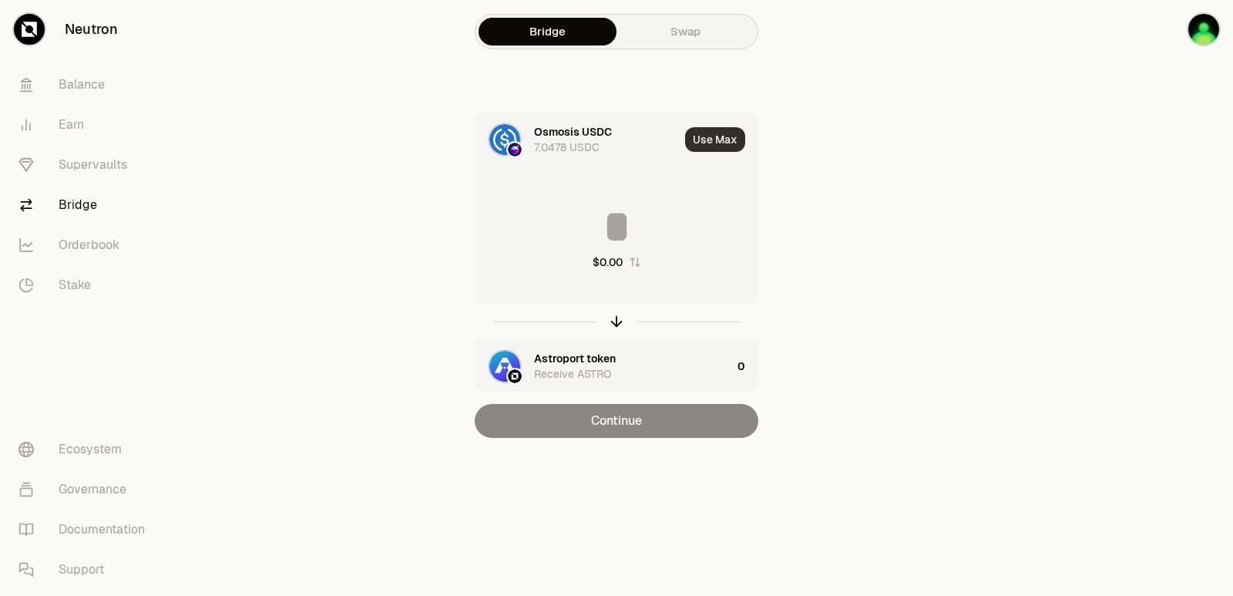
click at [699, 139] on button "Use Max" at bounding box center [715, 139] width 60 height 25
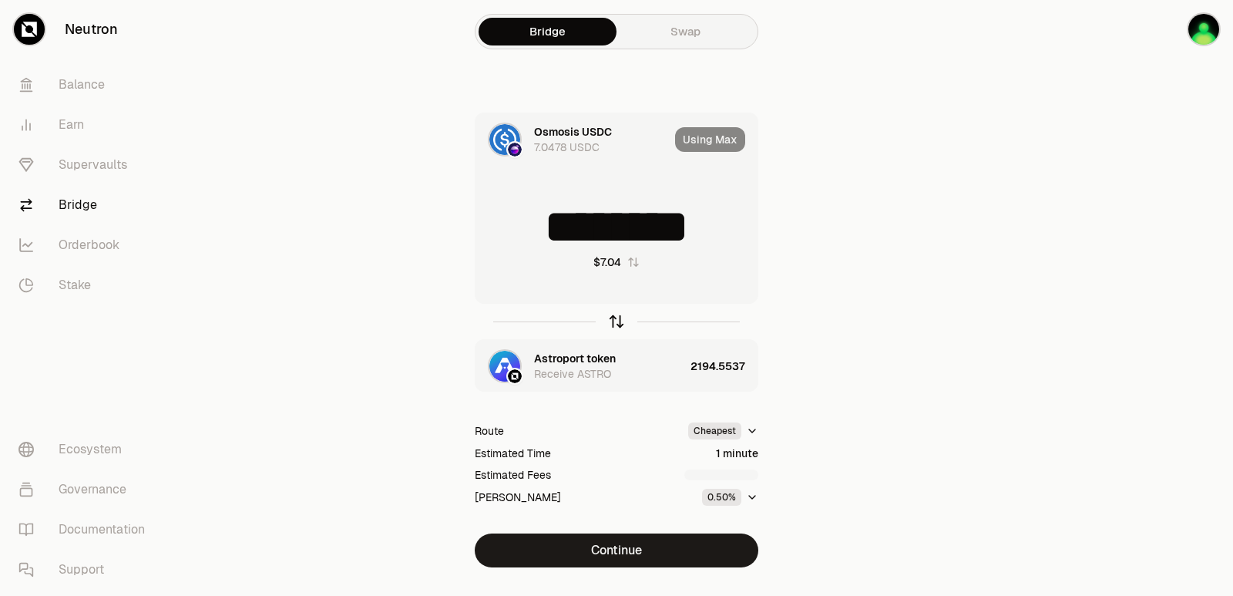
click at [614, 324] on icon "button" at bounding box center [616, 321] width 17 height 17
type input "**********"
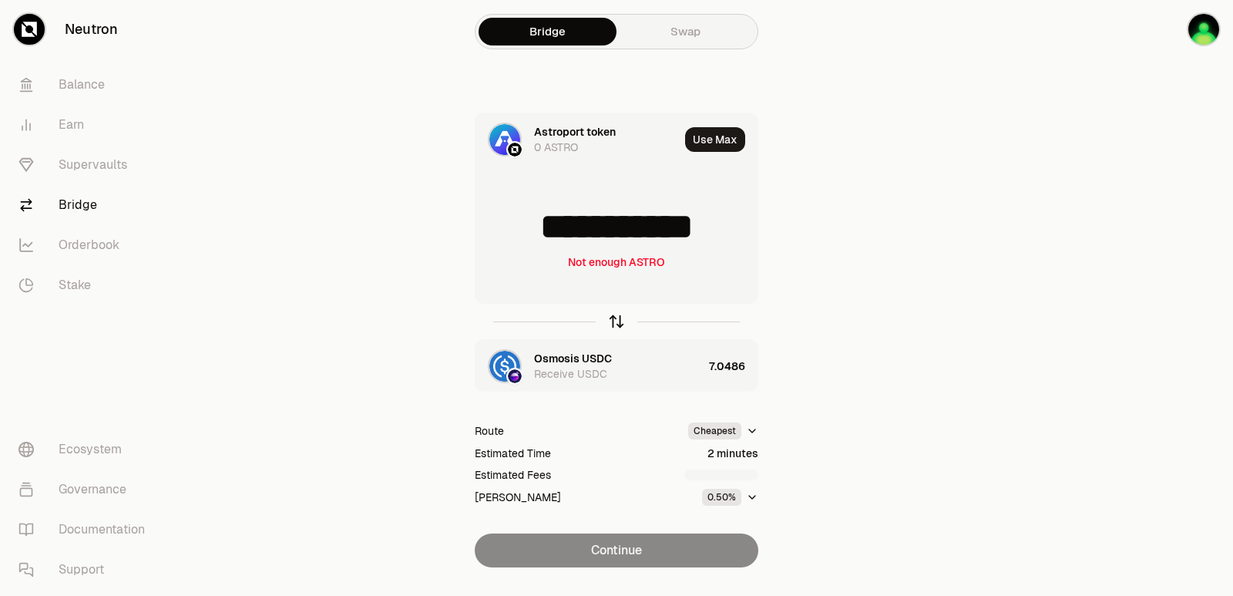
click at [618, 322] on icon "button" at bounding box center [616, 321] width 17 height 17
click at [580, 233] on input "********" at bounding box center [616, 226] width 282 height 46
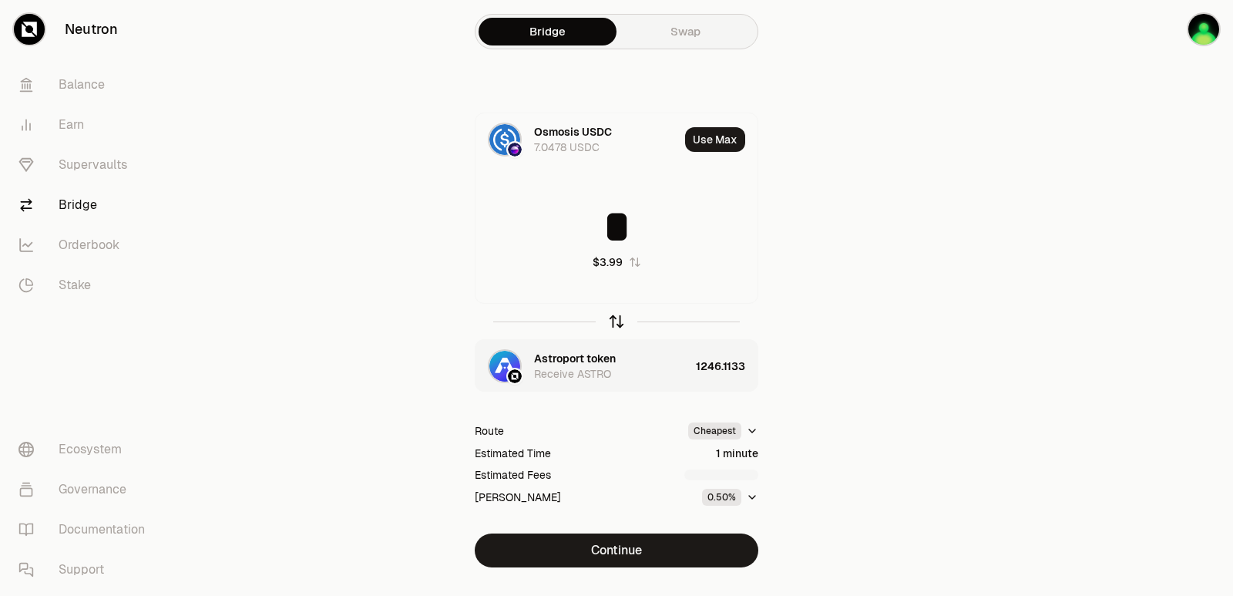
type input "*"
click at [614, 325] on icon "button" at bounding box center [616, 321] width 17 height 17
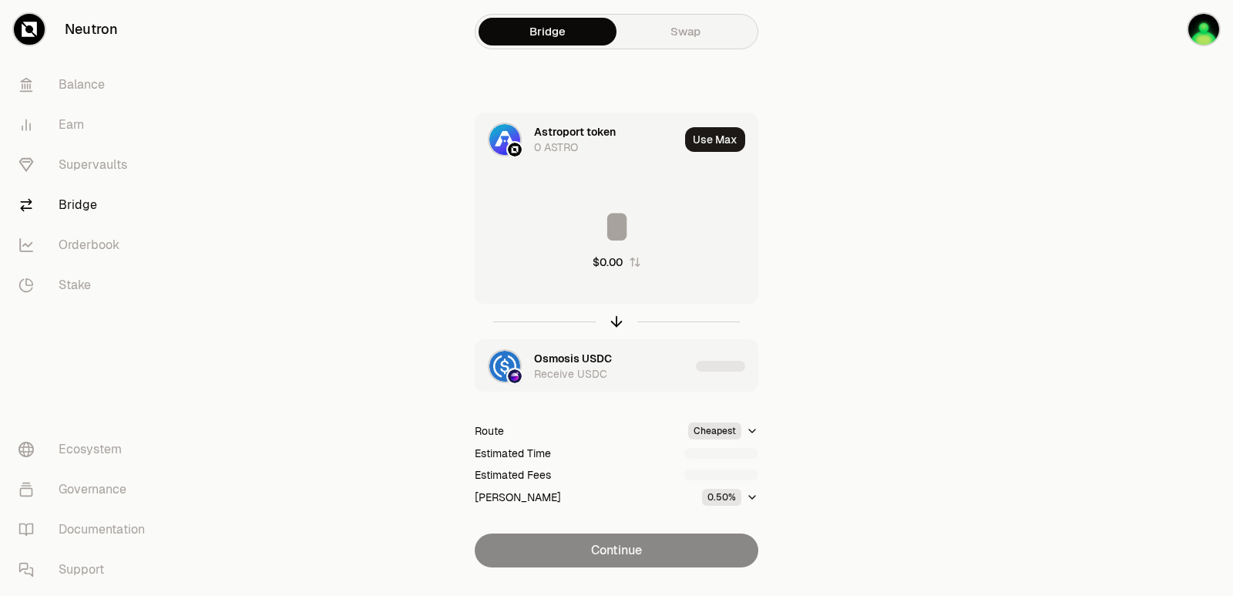
click at [614, 226] on input at bounding box center [616, 226] width 282 height 46
type input "****"
click at [615, 321] on icon "button" at bounding box center [616, 321] width 17 height 17
click at [601, 222] on input at bounding box center [616, 226] width 282 height 46
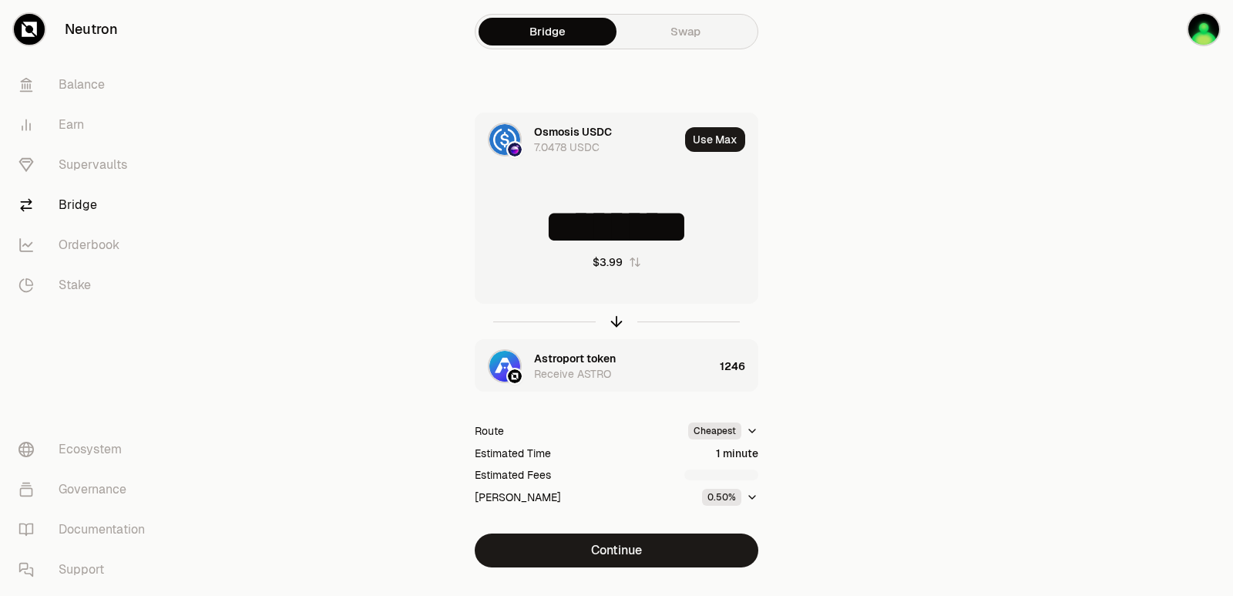
click at [597, 228] on input "********" at bounding box center [616, 226] width 282 height 46
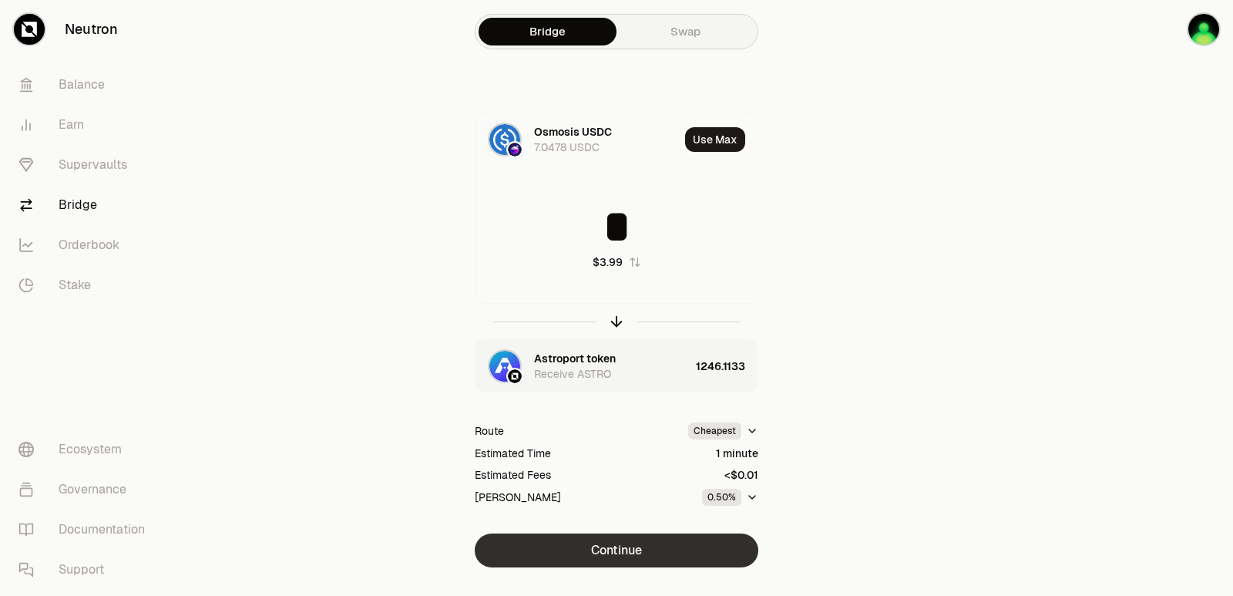
type input "*"
click at [627, 566] on button "Continue" at bounding box center [617, 550] width 284 height 34
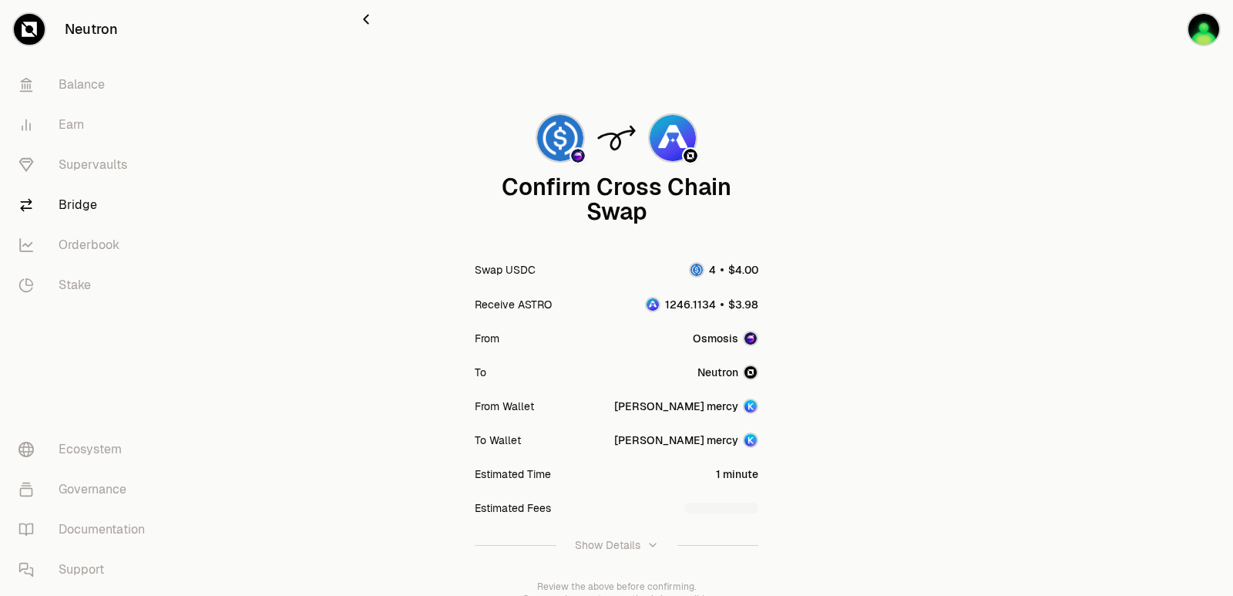
scroll to position [127, 0]
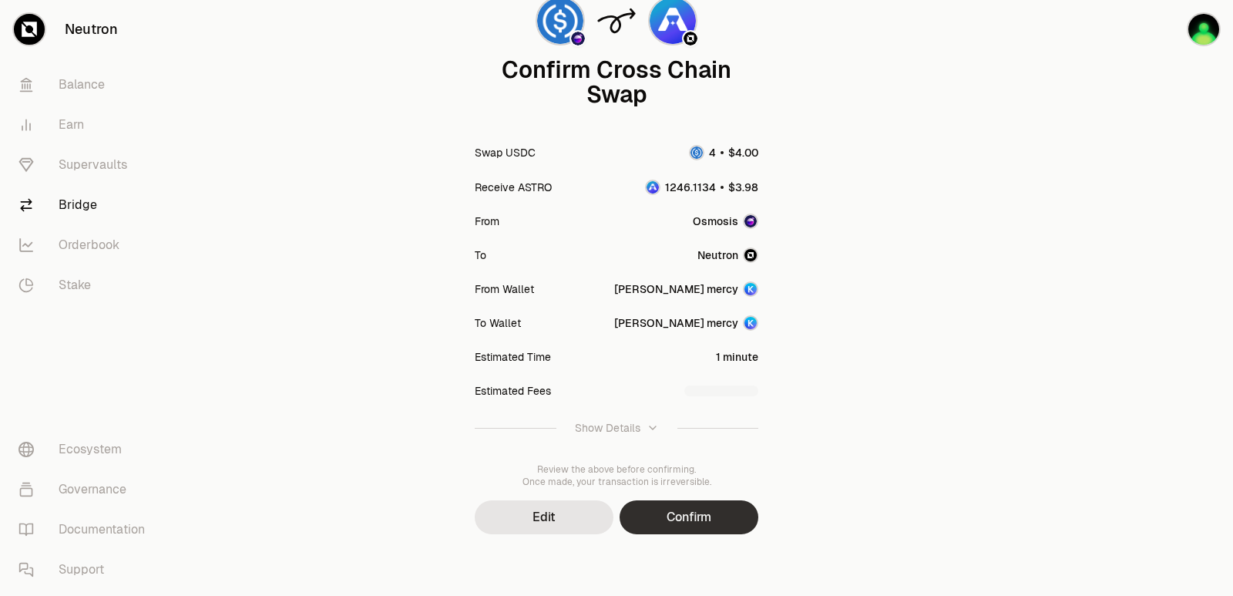
click at [677, 522] on button "Confirm" at bounding box center [689, 517] width 139 height 34
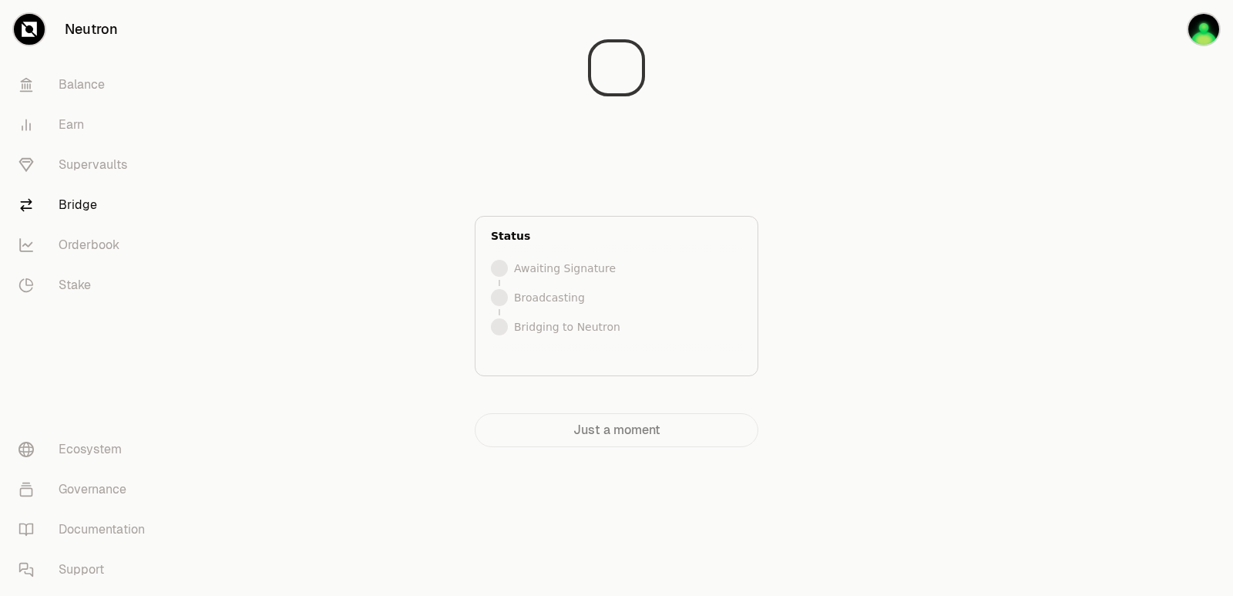
scroll to position [0, 0]
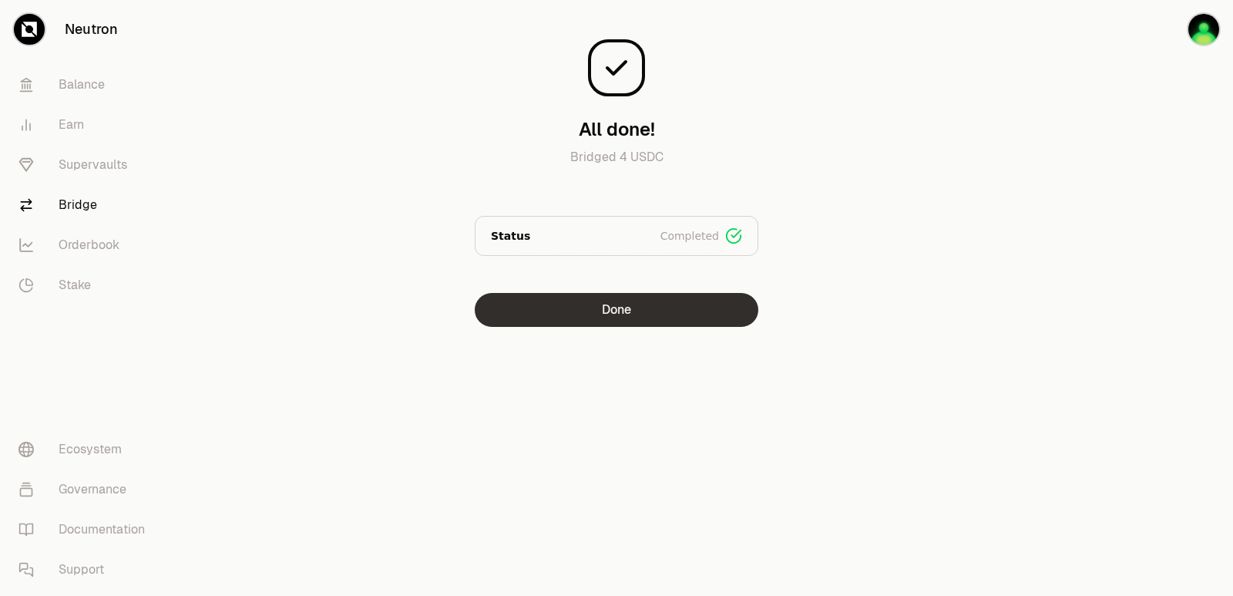
click at [611, 307] on button "Done" at bounding box center [617, 310] width 284 height 34
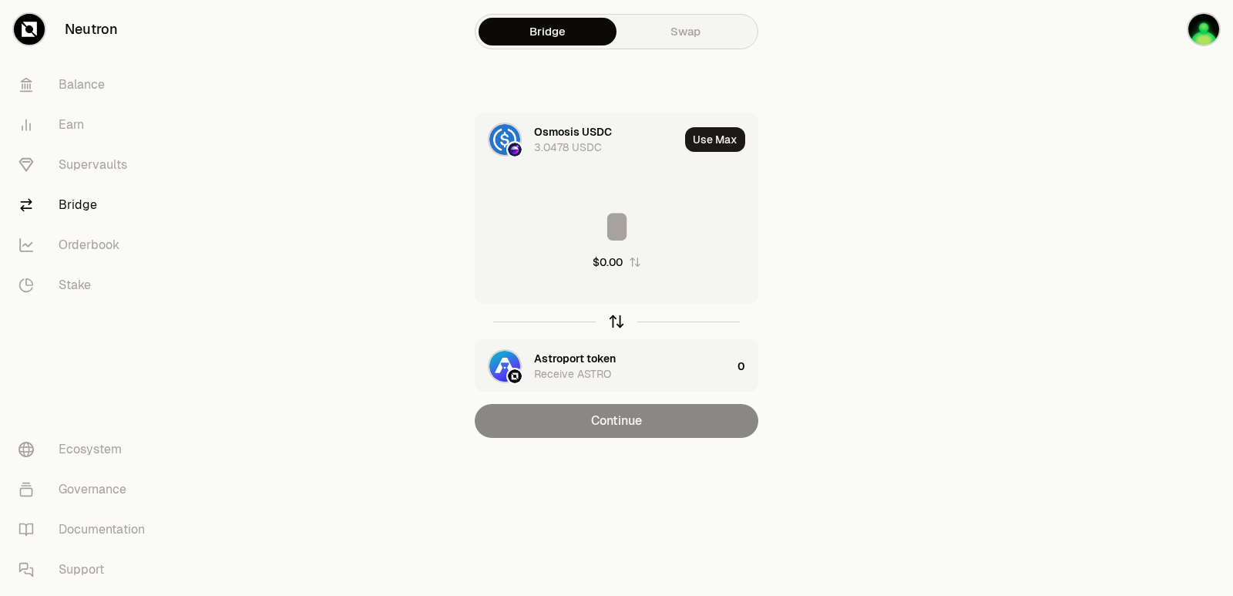
click at [622, 317] on icon "button" at bounding box center [616, 321] width 17 height 17
click at [707, 148] on button "Use Max" at bounding box center [715, 139] width 60 height 25
type input "**********"
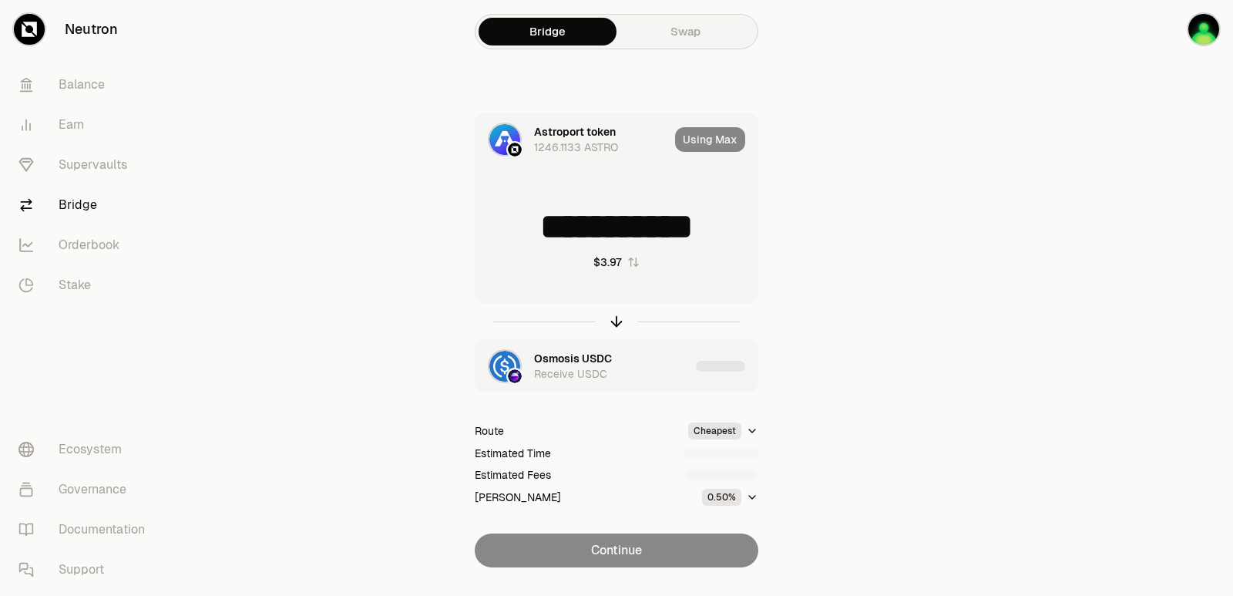
scroll to position [33, 0]
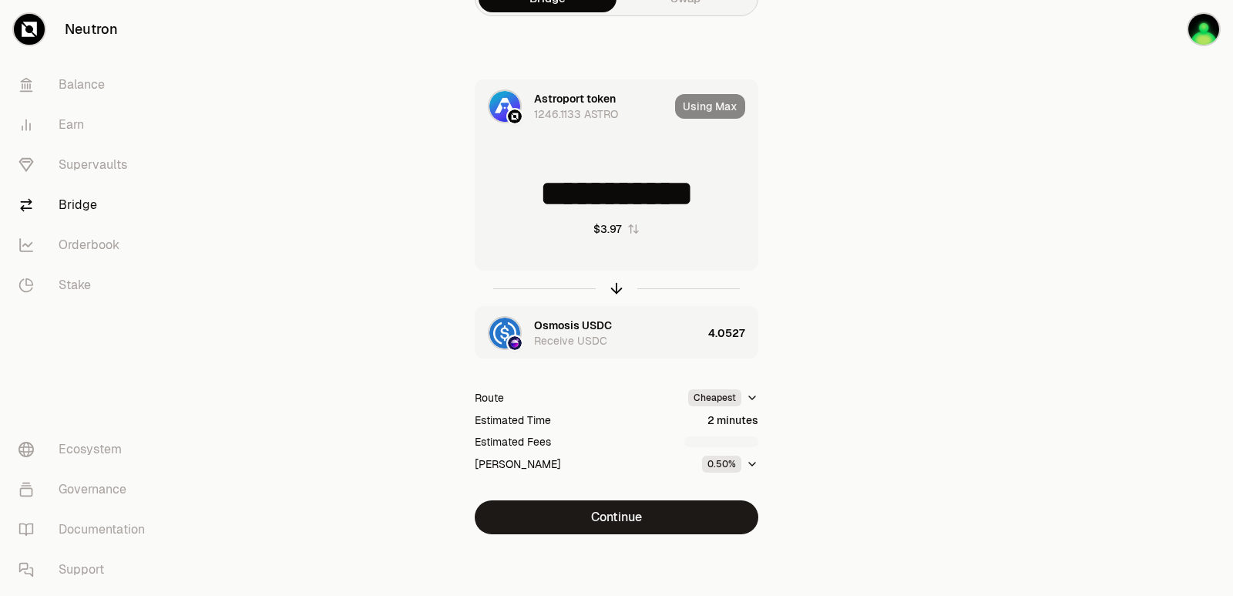
click at [600, 517] on button "Continue" at bounding box center [617, 517] width 284 height 34
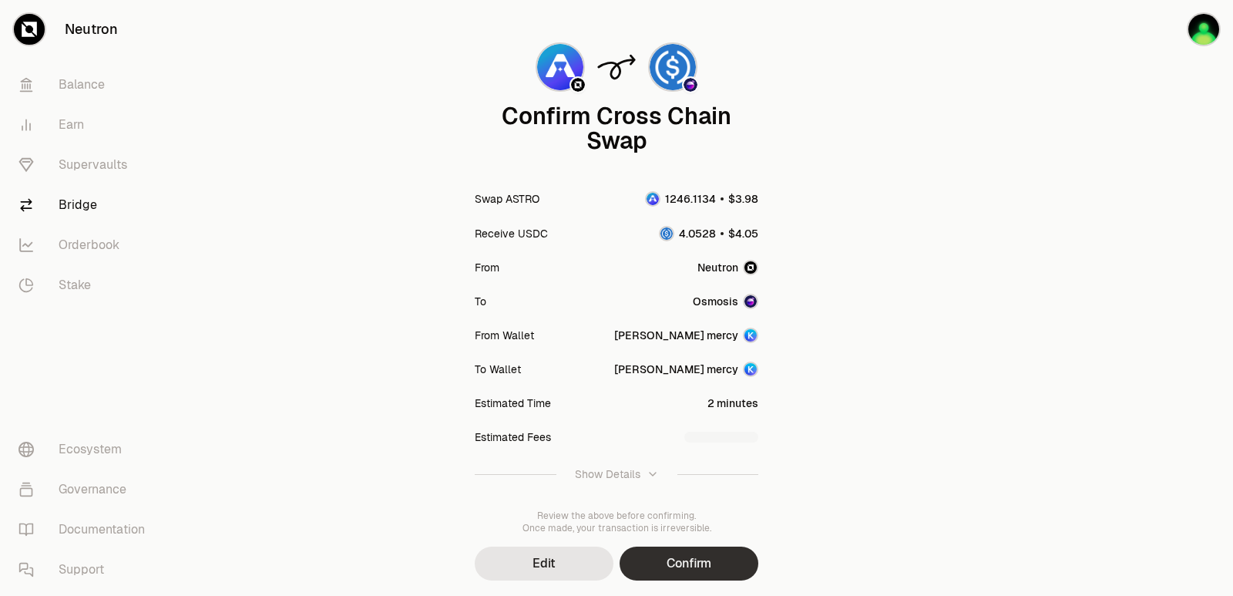
scroll to position [127, 0]
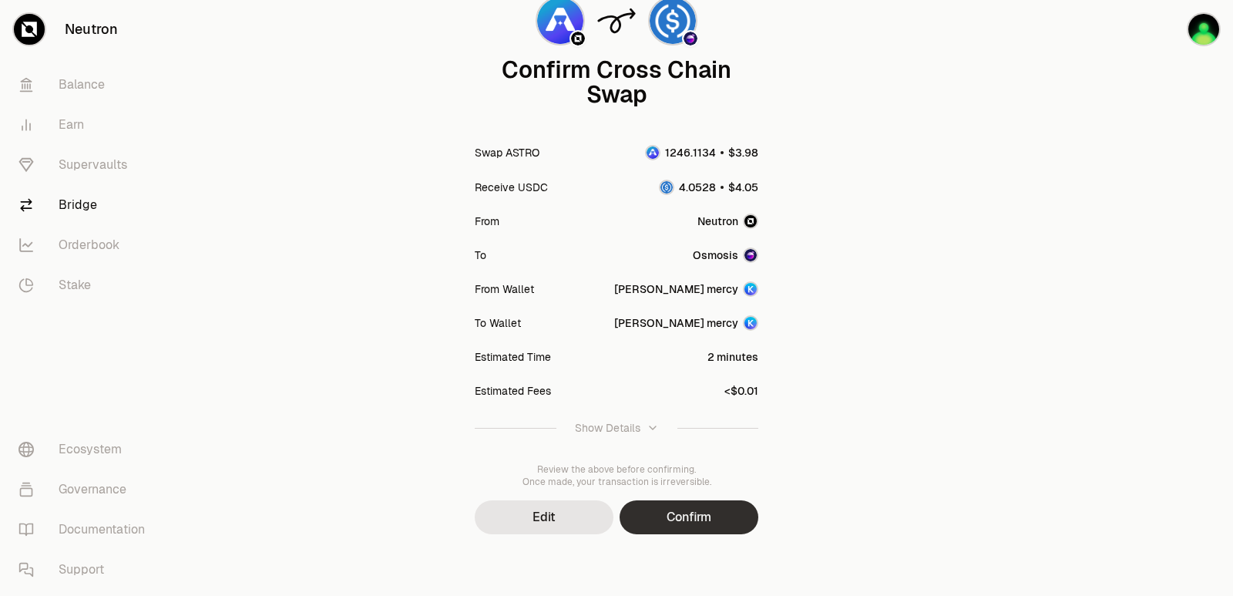
click at [723, 523] on button "Confirm" at bounding box center [689, 517] width 139 height 34
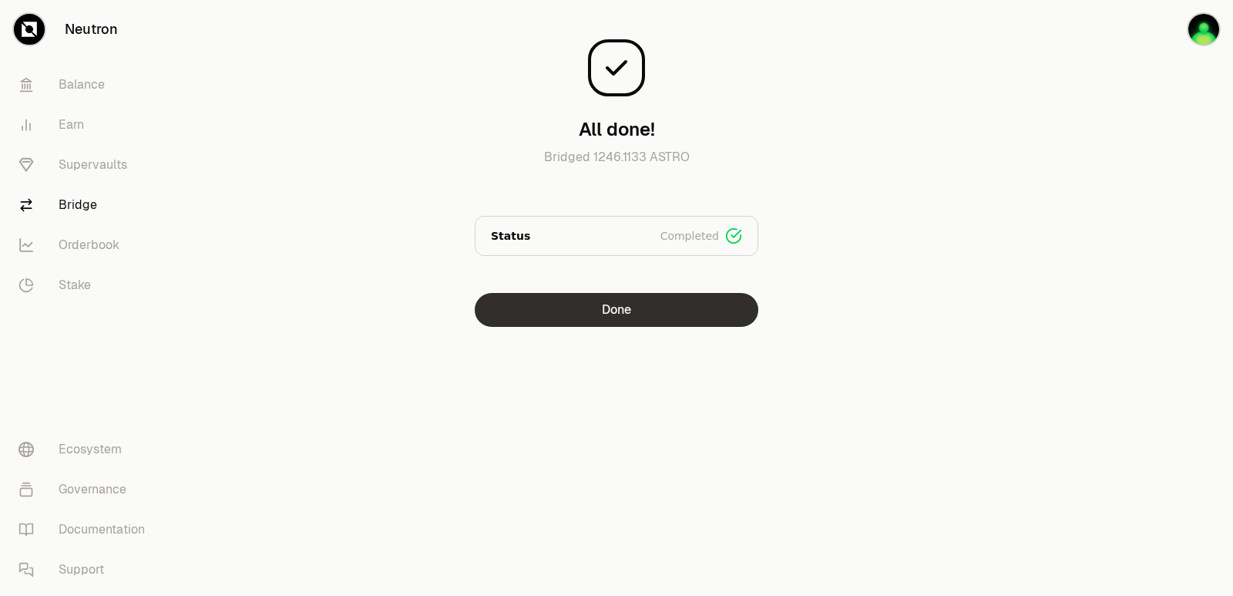
click at [586, 302] on button "Done" at bounding box center [617, 310] width 284 height 34
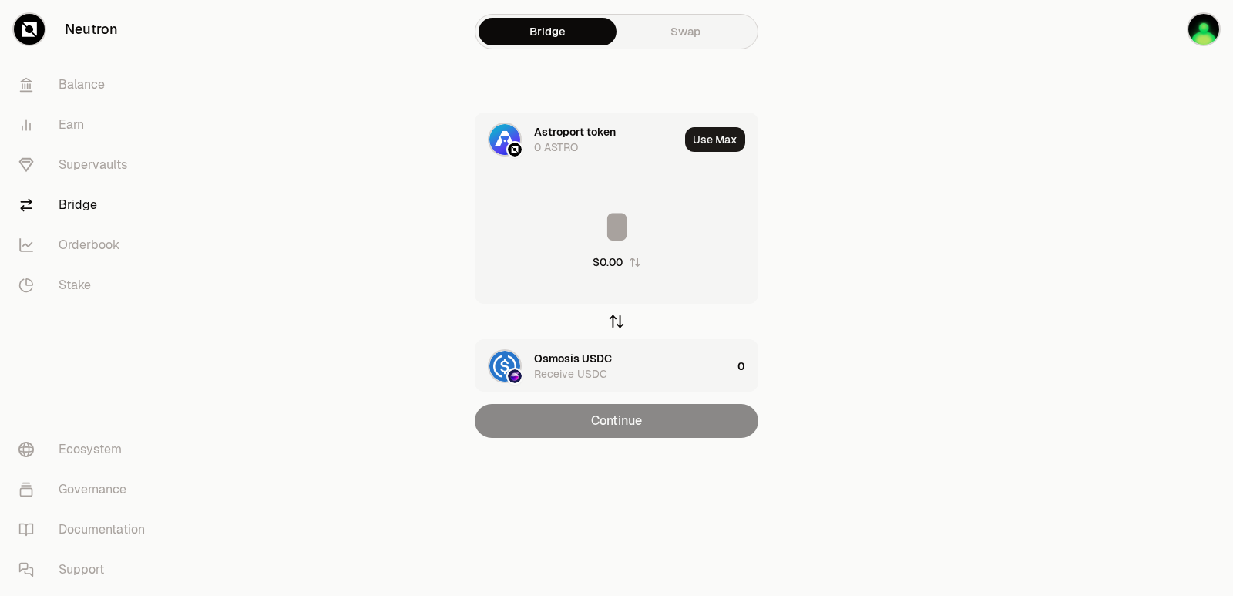
click at [619, 325] on icon "button" at bounding box center [616, 321] width 17 height 17
click at [568, 353] on div "Astroport token" at bounding box center [575, 358] width 82 height 15
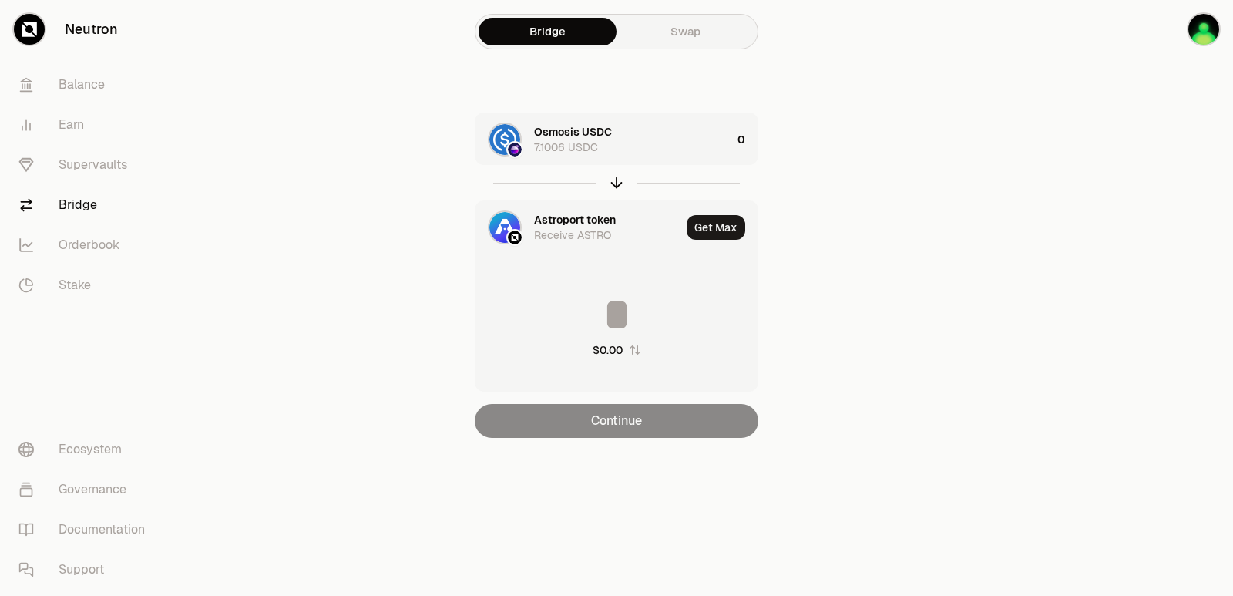
click at [563, 223] on div "Astroport token" at bounding box center [575, 219] width 82 height 15
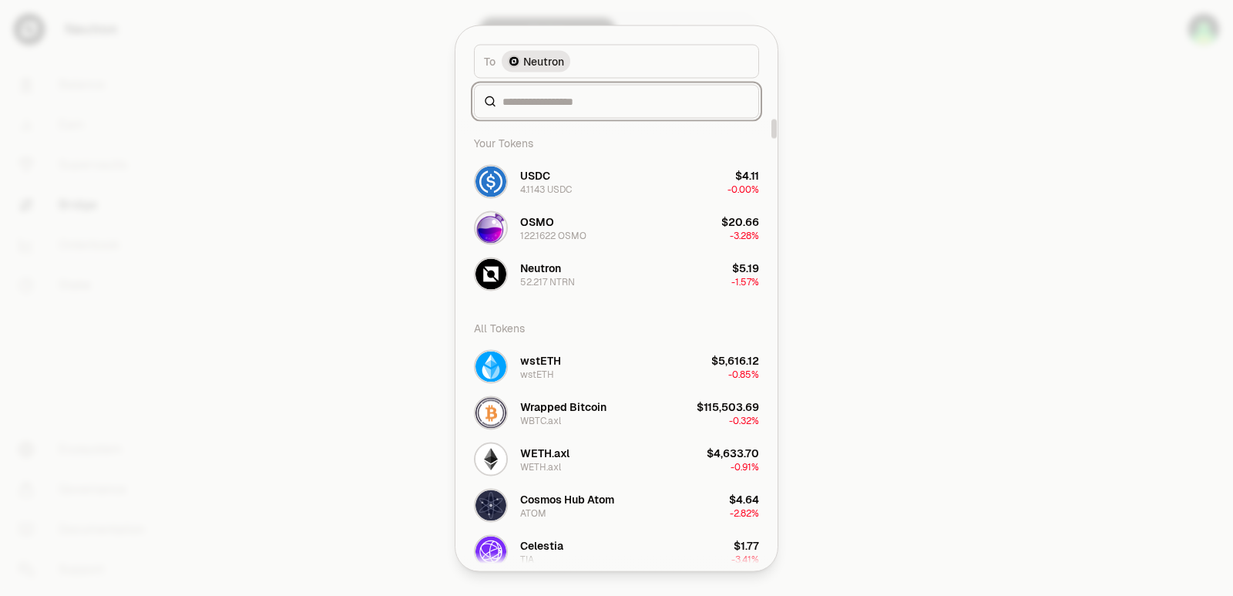
click at [556, 101] on input at bounding box center [625, 100] width 247 height 15
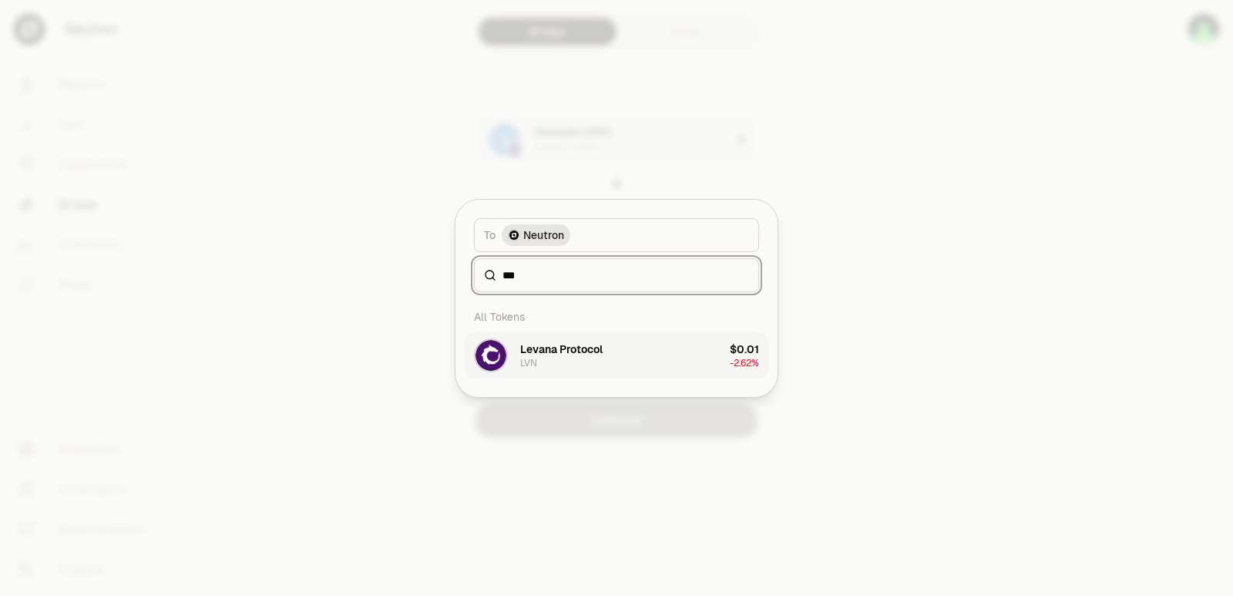
type input "***"
click at [543, 363] on div "Levana Protocol LVN" at bounding box center [561, 355] width 82 height 28
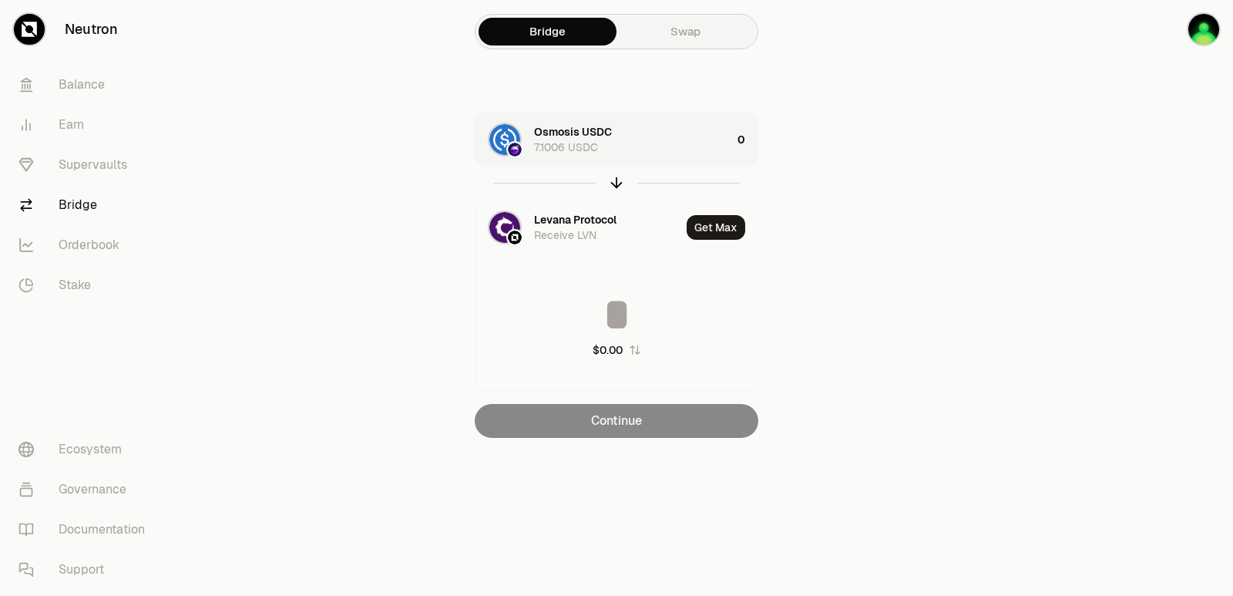
click at [621, 139] on div "Osmosis USDC 7.1006 USDC" at bounding box center [632, 139] width 197 height 31
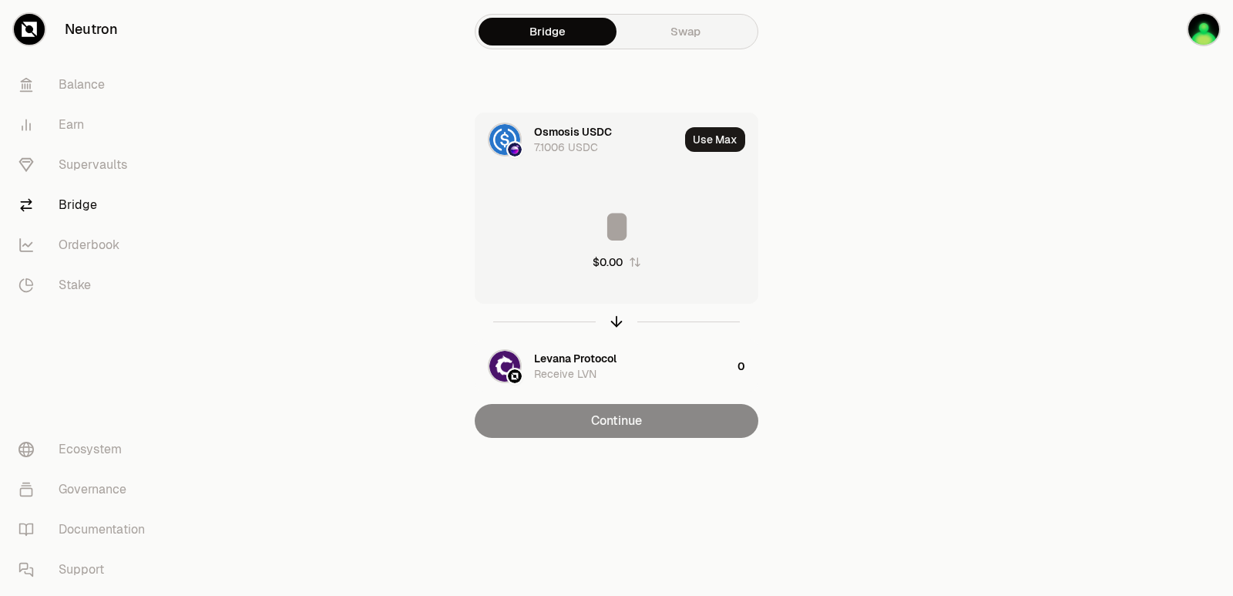
click at [613, 223] on input at bounding box center [616, 226] width 282 height 46
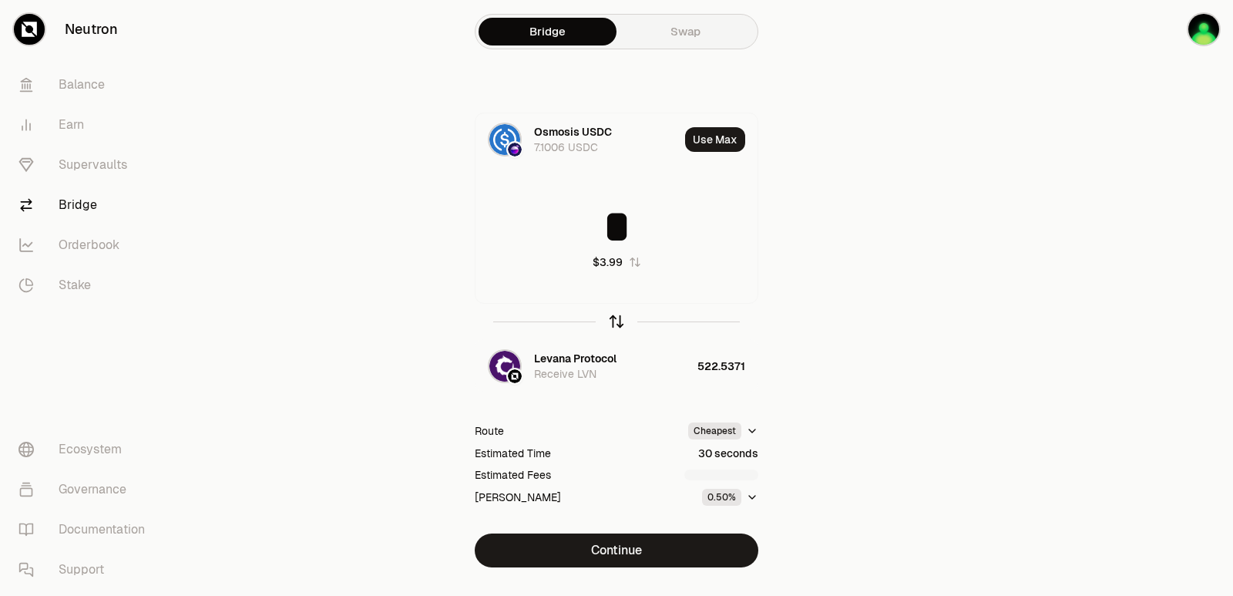
type input "*"
click at [613, 323] on icon "button" at bounding box center [616, 321] width 17 height 17
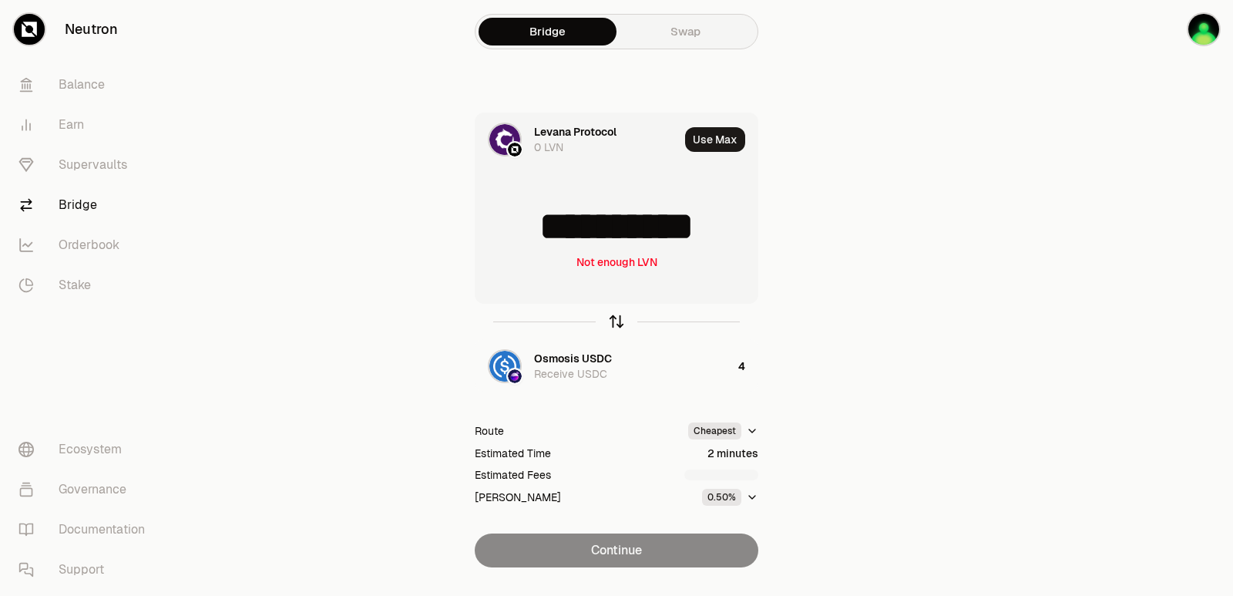
click at [613, 323] on icon "button" at bounding box center [616, 321] width 17 height 17
type input "*"
